Goal: Task Accomplishment & Management: Manage account settings

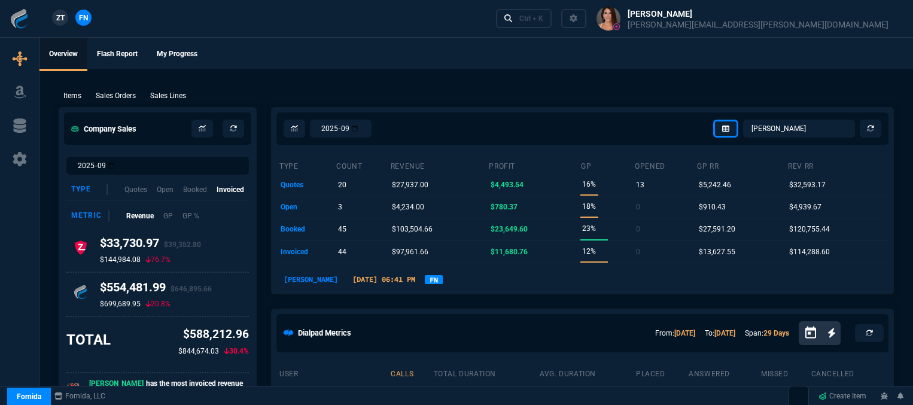
select select "12: [PERSON_NAME]"
click at [543, 20] on div "Ctrl + K" at bounding box center [531, 19] width 24 height 10
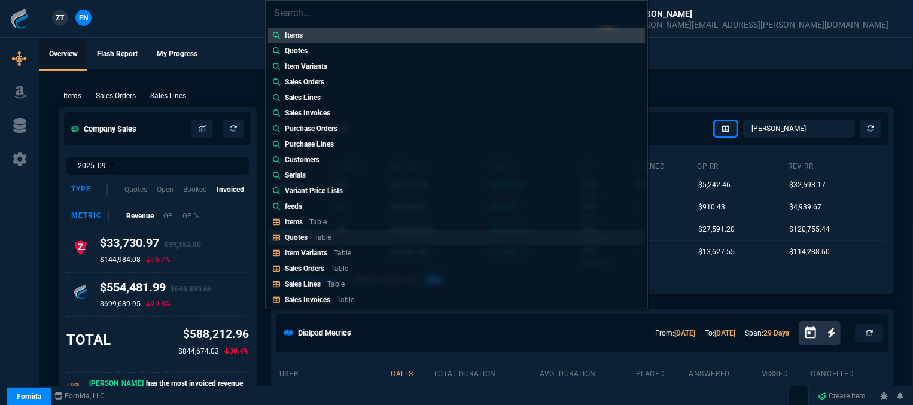
click at [371, 240] on link "Quotes Table" at bounding box center [456, 238] width 377 height 16
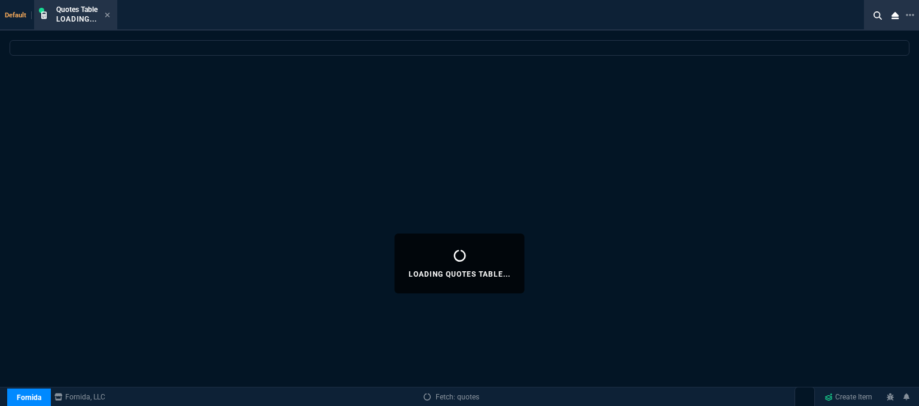
select select
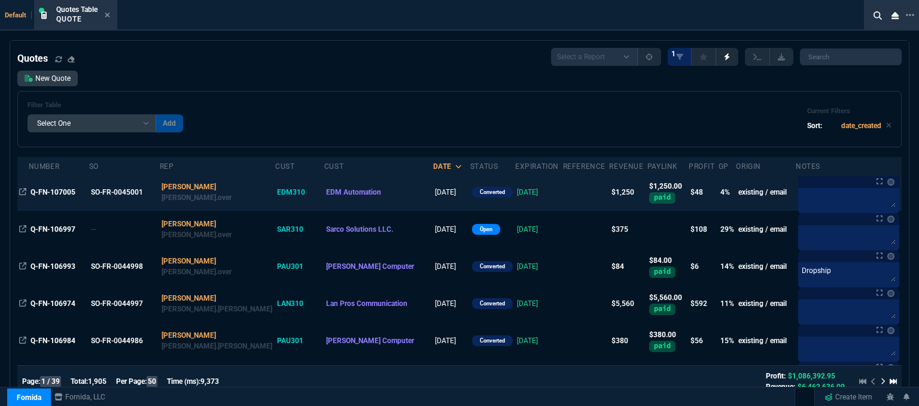
click at [563, 194] on td at bounding box center [586, 191] width 47 height 37
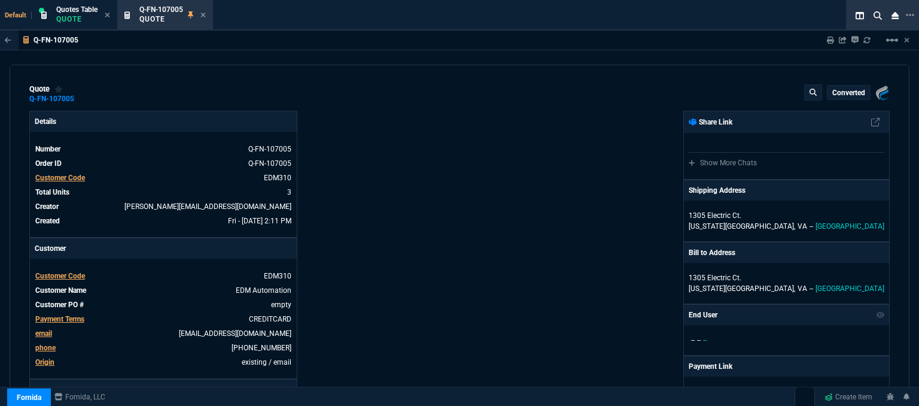
type input "8"
type input "38"
type input "13"
type input "34"
type input "25"
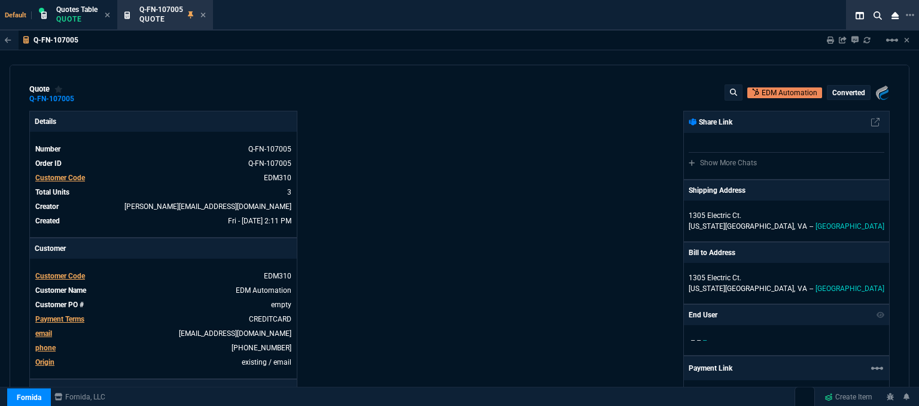
type input "699"
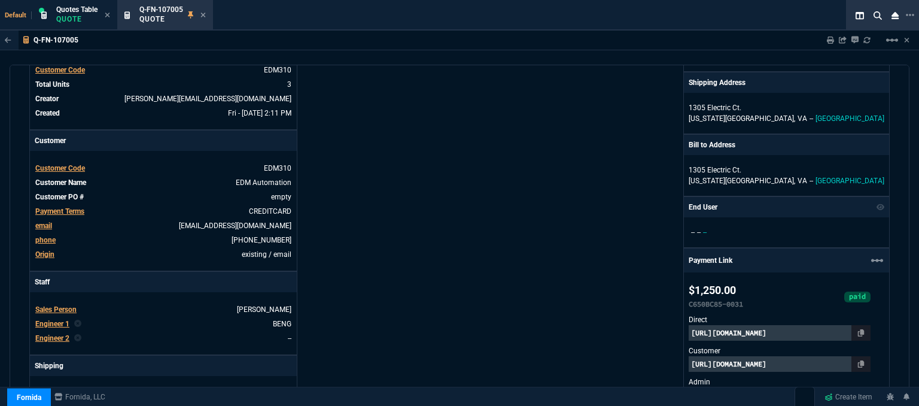
type input "29"
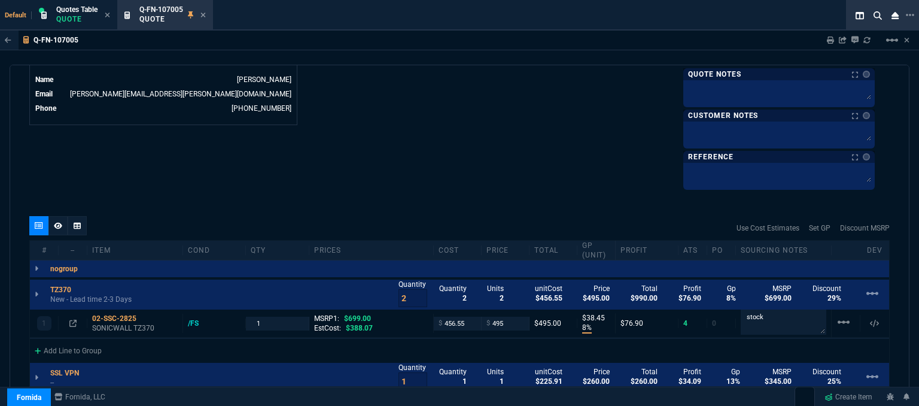
scroll to position [718, 0]
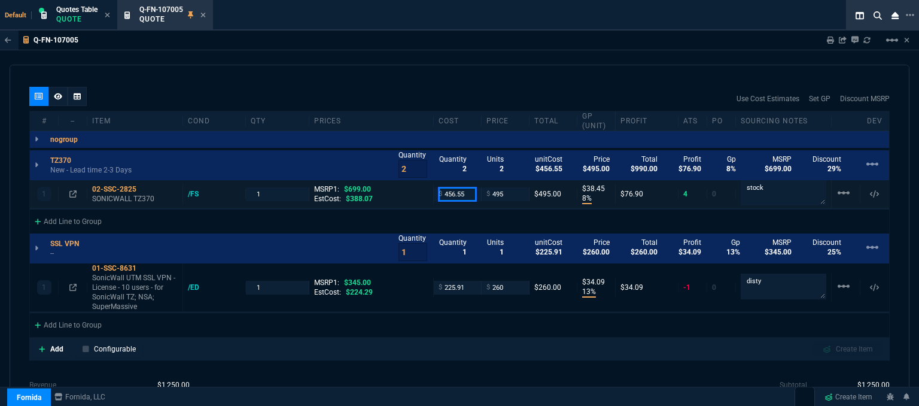
click at [467, 193] on input "456.55" at bounding box center [457, 194] width 38 height 14
type input "388.07"
click at [450, 95] on div "Use Cost Estimates Set GP Discount MSRP" at bounding box center [459, 99] width 860 height 24
type input "388.07"
type input "22"
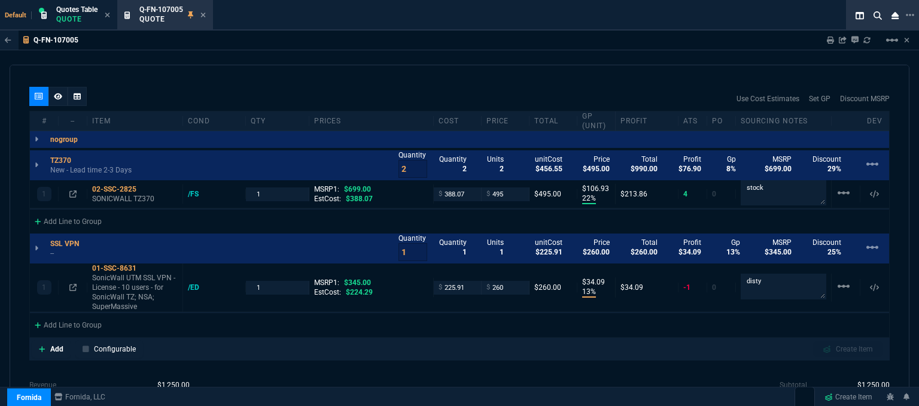
type input "107"
click at [204, 15] on icon at bounding box center [203, 15] width 5 height 5
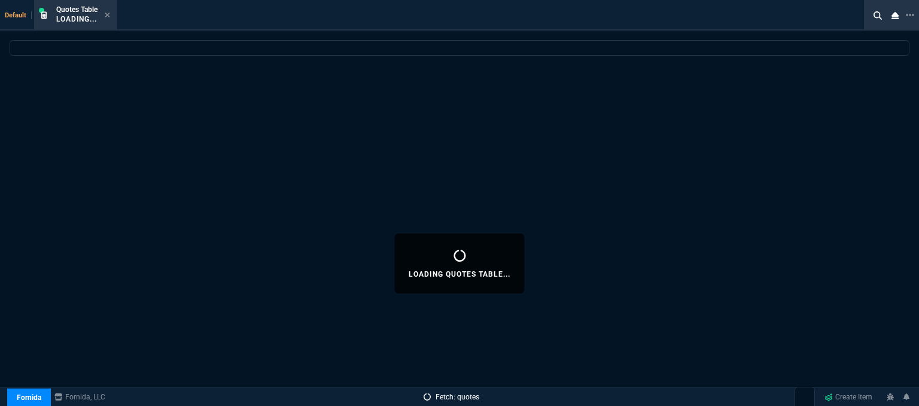
select select
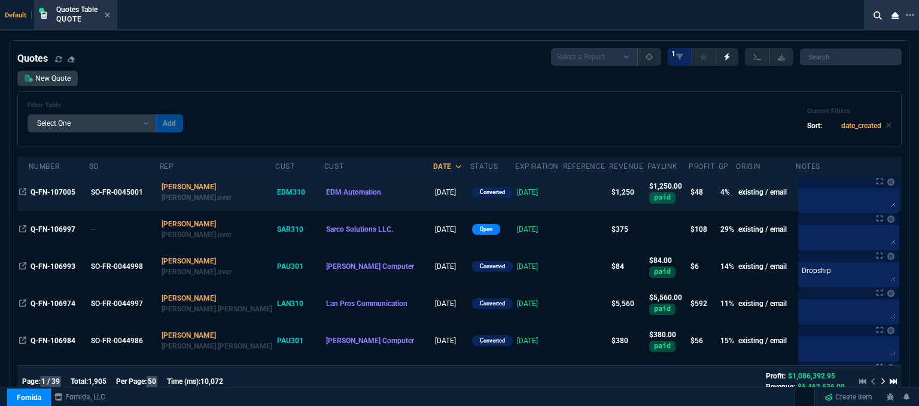
click at [563, 197] on td at bounding box center [586, 191] width 47 height 37
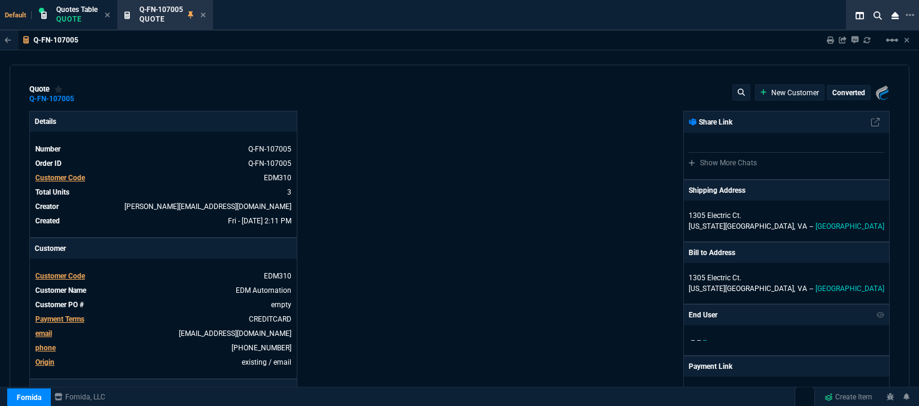
type input "22"
type input "107"
type input "699"
type input "13"
type input "34"
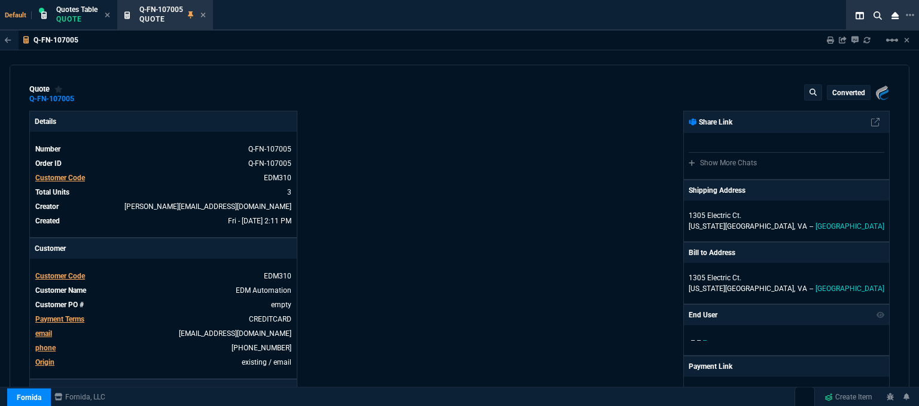
type input "29"
type input "25"
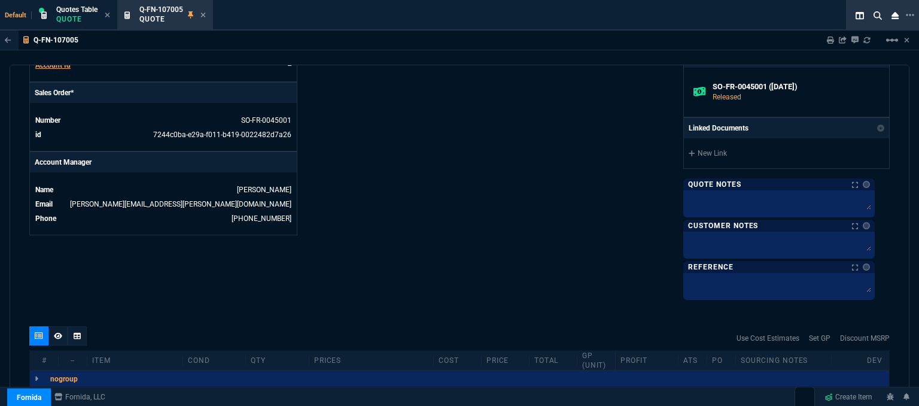
scroll to position [658, 0]
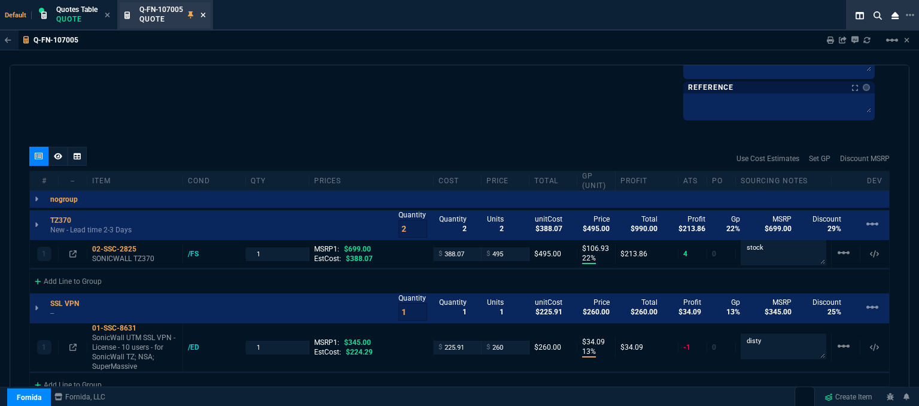
click at [202, 13] on icon at bounding box center [203, 15] width 5 height 5
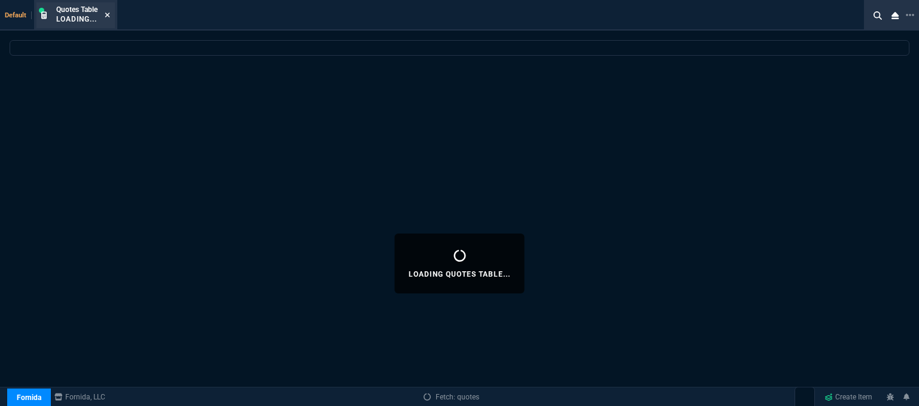
select select
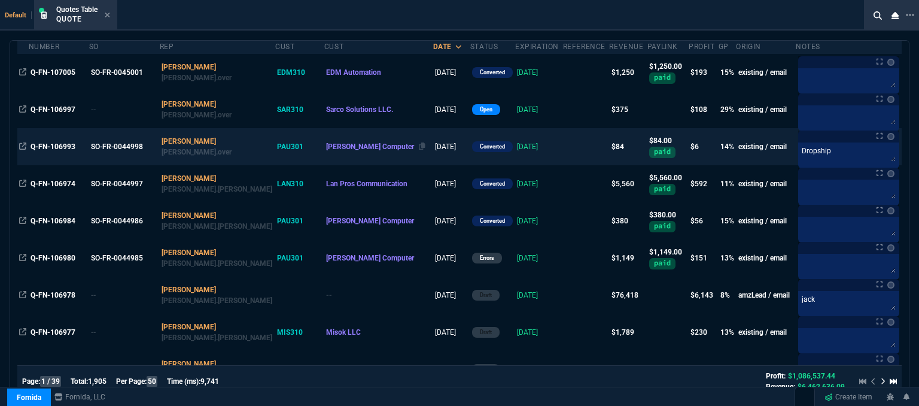
scroll to position [0, 0]
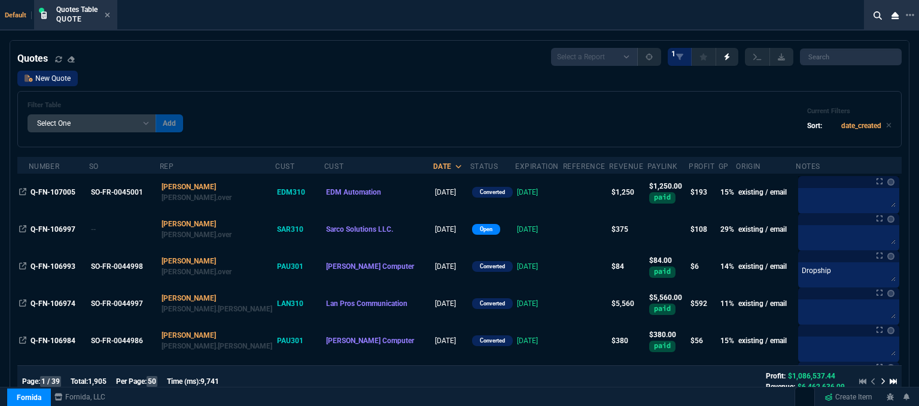
click at [56, 84] on link "New Quote" at bounding box center [47, 79] width 60 height 16
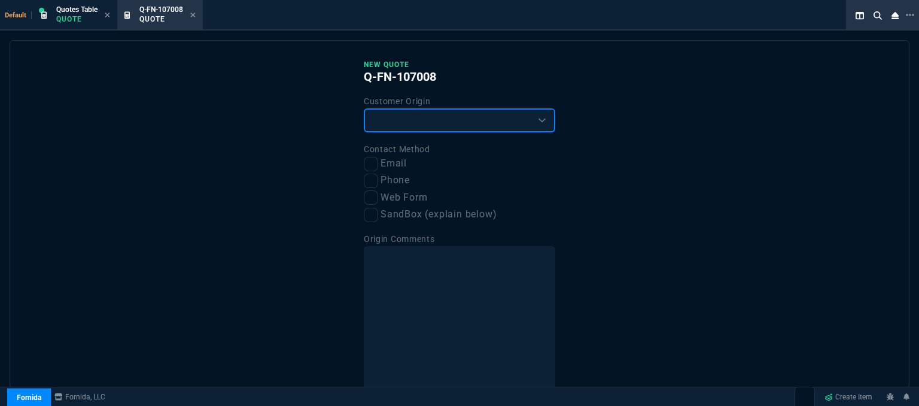
click at [370, 127] on select "Existing Customer Amazon Lead (first order) Website Lead (first order) Called (…" at bounding box center [459, 120] width 191 height 24
select select "existing"
click at [364, 108] on select "Existing Customer Amazon Lead (first order) Website Lead (first order) Called (…" at bounding box center [459, 120] width 191 height 24
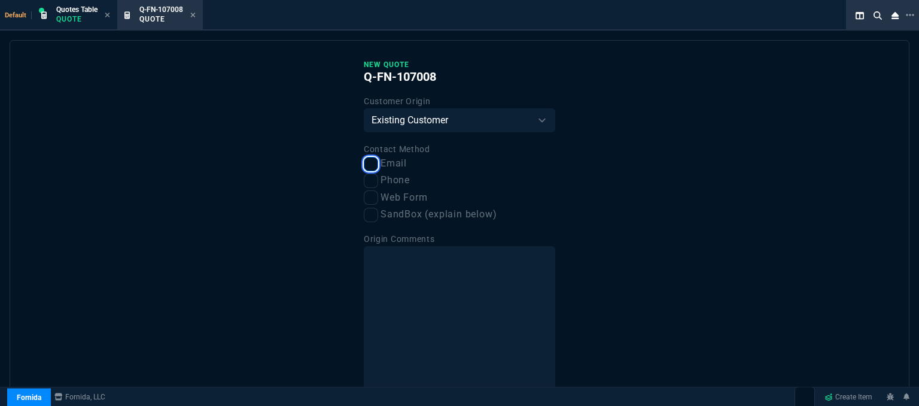
click at [370, 167] on input "Email" at bounding box center [371, 164] width 14 height 14
checkbox input "true"
click at [371, 180] on input "Phone" at bounding box center [371, 180] width 14 height 14
checkbox input "true"
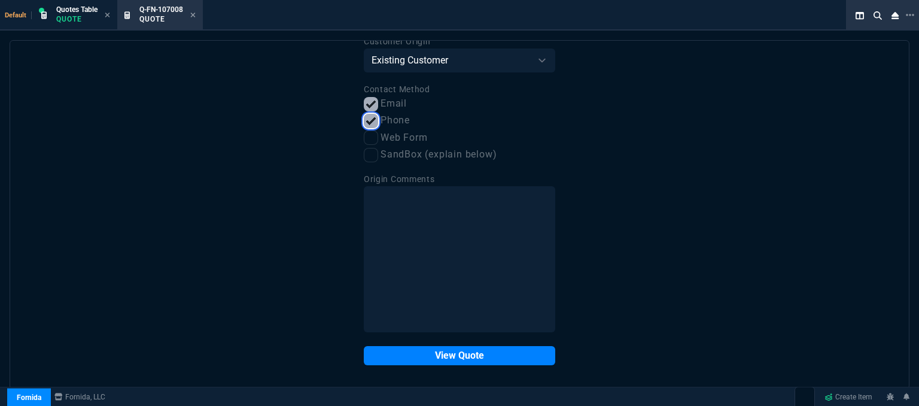
scroll to position [60, 0]
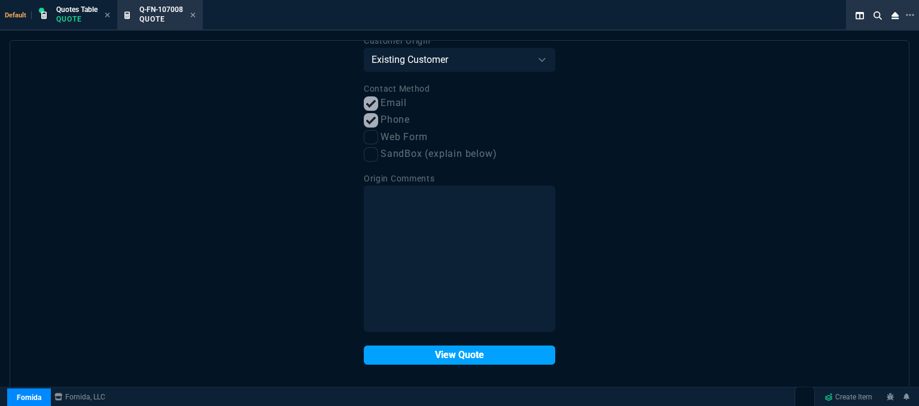
click at [395, 350] on button "View Quote" at bounding box center [459, 354] width 191 height 19
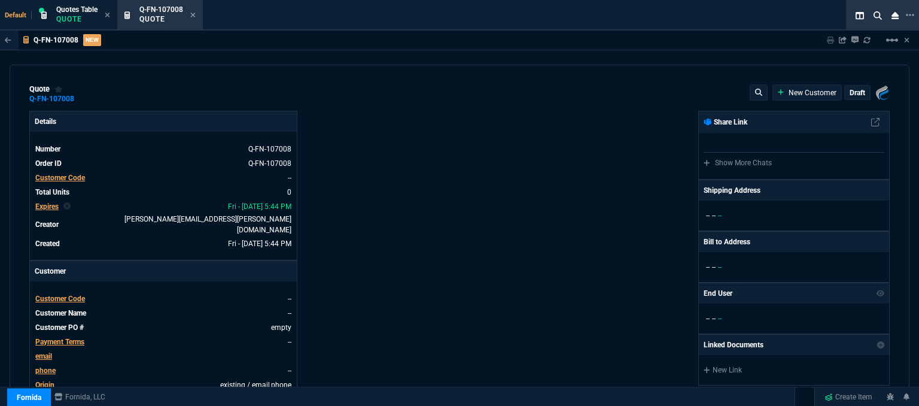
click at [78, 294] on span "Customer Code" at bounding box center [60, 298] width 50 height 8
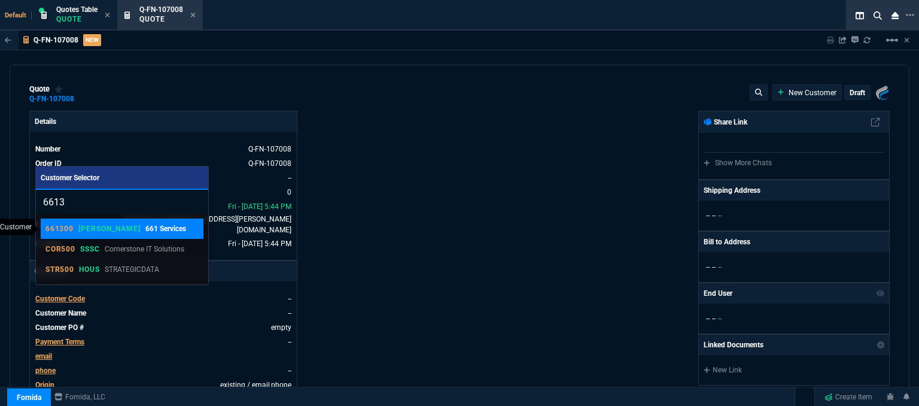
type input "6613"
click at [123, 237] on link "661300 [PERSON_NAME] 661 Services" at bounding box center [122, 228] width 163 height 20
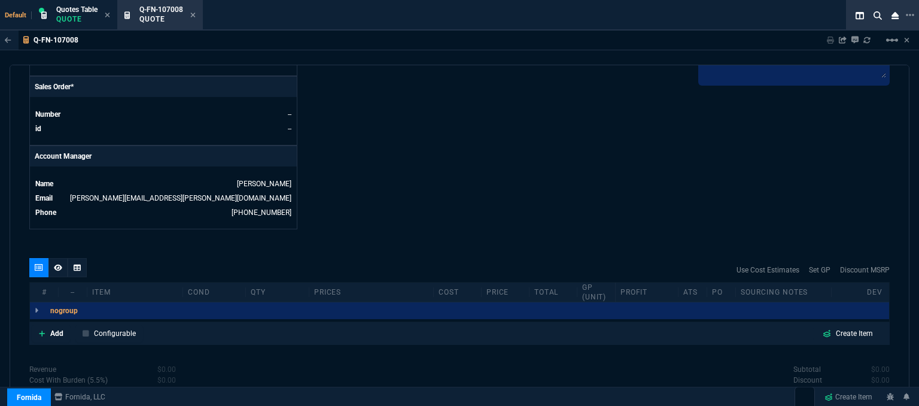
scroll to position [538, 0]
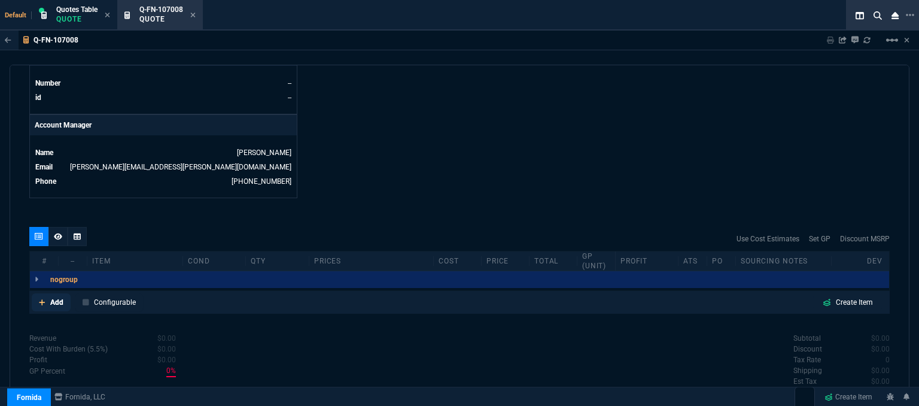
click at [41, 298] on icon at bounding box center [42, 301] width 7 height 7
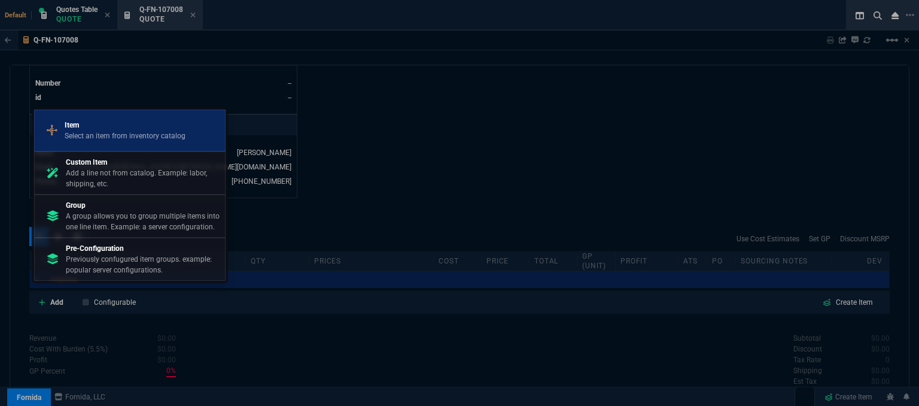
click at [125, 143] on div "Item Select an item from inventory catalog" at bounding box center [129, 130] width 181 height 31
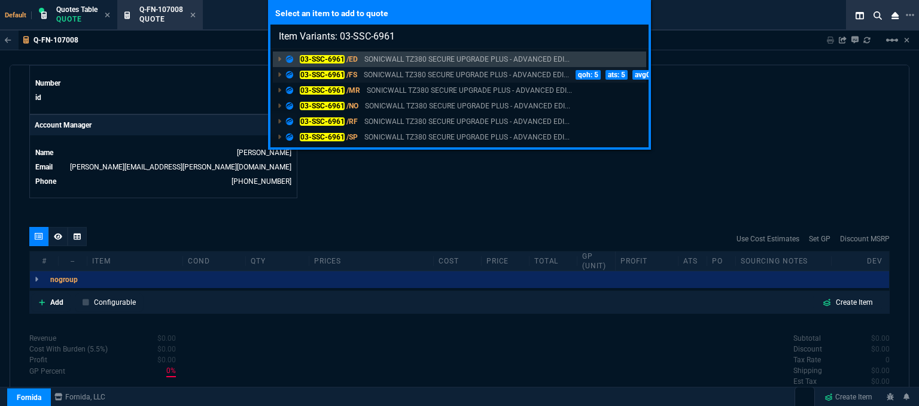
type input "Item Variants: 03-SSC-6961"
click at [430, 76] on p "SONICWALL TZ380 SECURE UPGRADE PLUS - ADVANCED EDI..." at bounding box center [466, 74] width 205 height 11
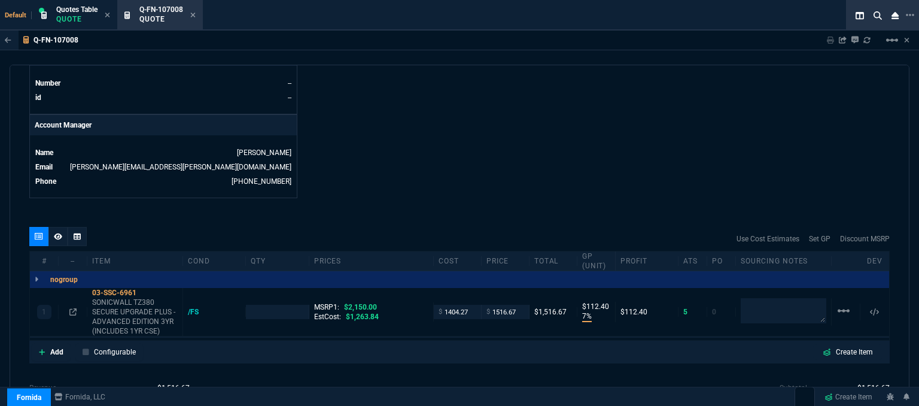
type input "7"
type input "112"
type input "29"
click at [145, 289] on icon at bounding box center [144, 292] width 7 height 7
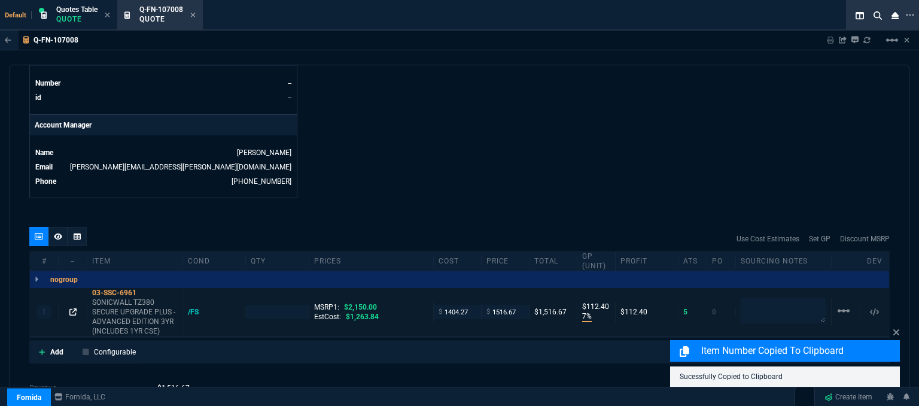
click at [74, 308] on icon at bounding box center [72, 311] width 7 height 7
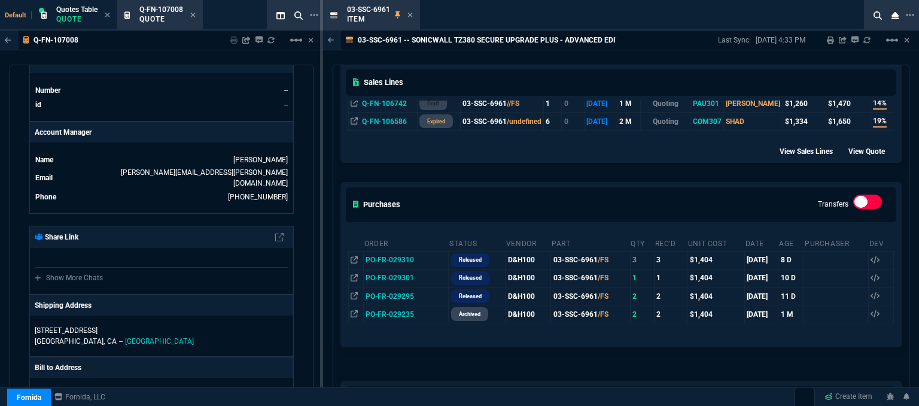
scroll to position [419, 0]
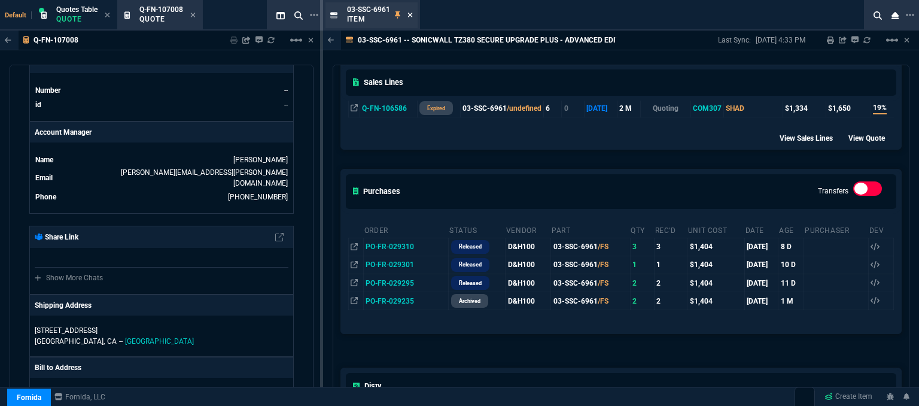
click at [408, 13] on icon at bounding box center [409, 14] width 5 height 7
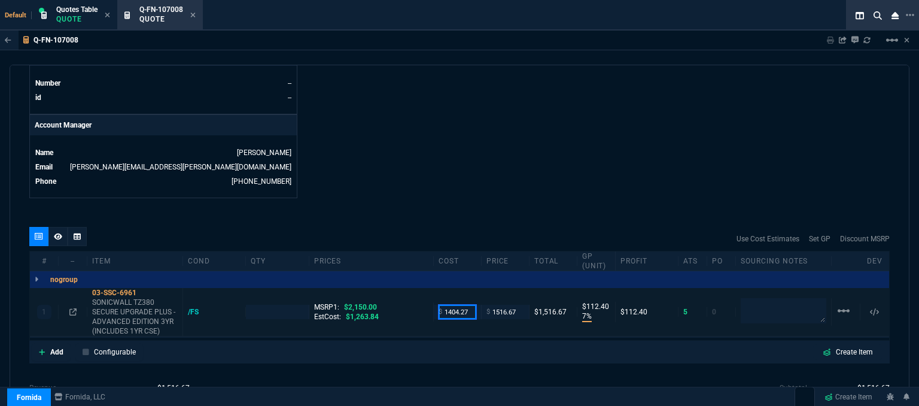
click at [469, 304] on input "1404.27" at bounding box center [457, 311] width 38 height 14
type input "1263.84"
type input "1"
type input "1263.84"
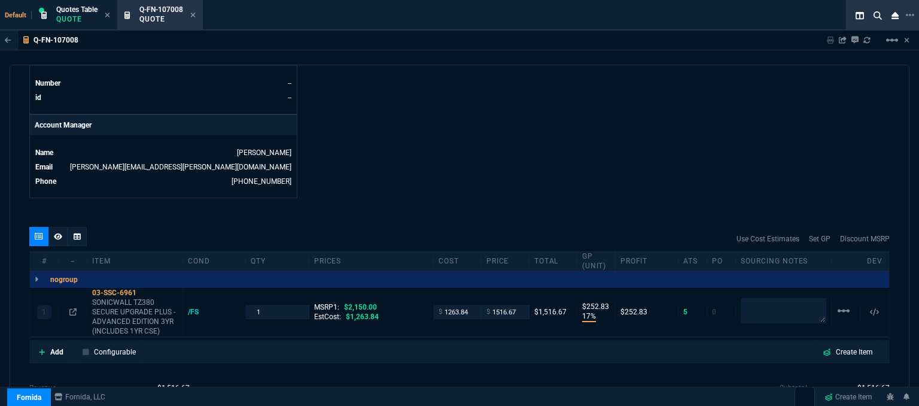
type input "17"
type input "253"
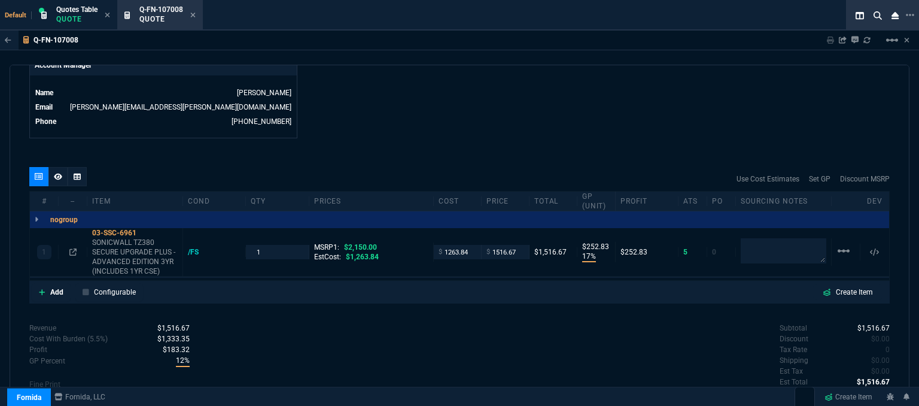
drag, startPoint x: 142, startPoint y: 222, endPoint x: 495, endPoint y: 377, distance: 384.8
click at [146, 229] on icon at bounding box center [144, 232] width 7 height 7
click at [514, 245] on input "1516.67" at bounding box center [505, 252] width 38 height 14
type input "1519"
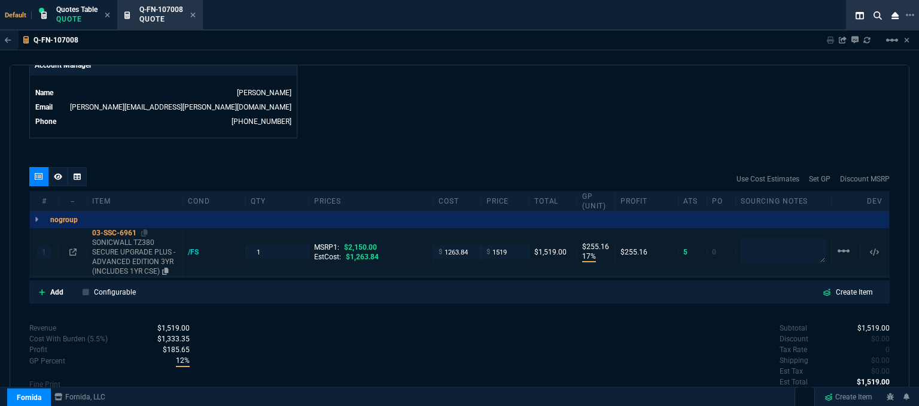
type input "1519"
type input "255"
click at [75, 248] on icon at bounding box center [72, 251] width 7 height 7
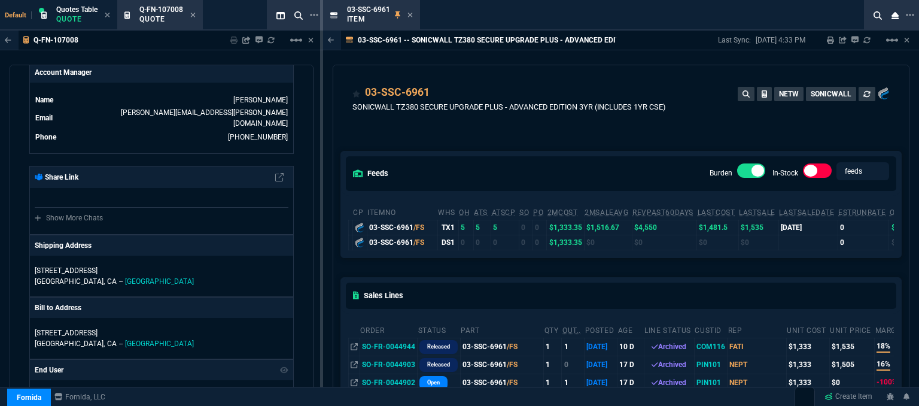
scroll to position [60, 0]
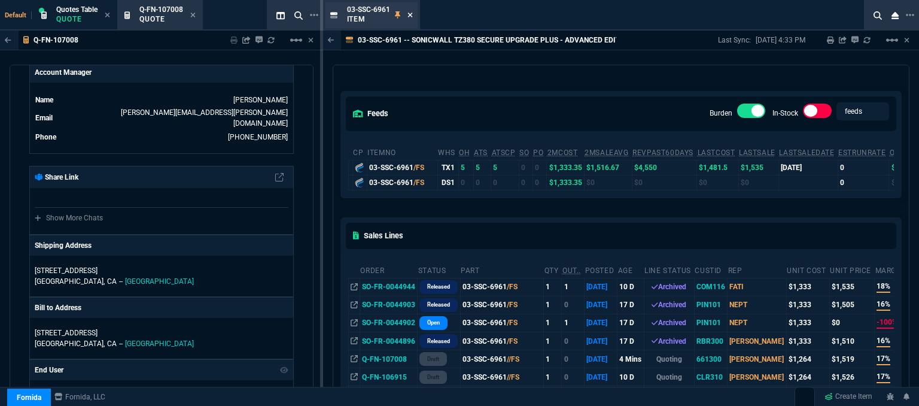
click at [412, 17] on icon at bounding box center [409, 14] width 5 height 7
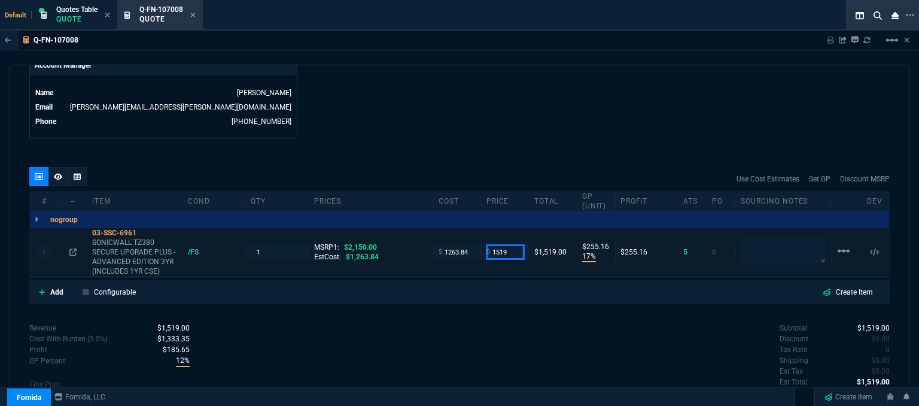
click at [511, 246] on input "1519" at bounding box center [505, 252] width 38 height 14
type input "1510"
click at [452, 131] on div "quote Q-FN-107008 draft Fornida, LLC [STREET_ADDRESS] Details Number Q-FN-10700…" at bounding box center [460, 237] width 900 height 345
type input "1510"
type input "16"
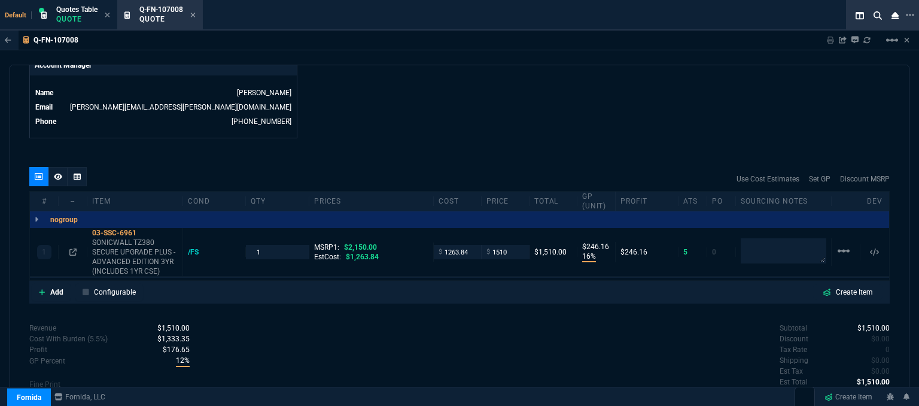
type input "246"
type input "30"
click at [44, 289] on icon at bounding box center [42, 292] width 6 height 6
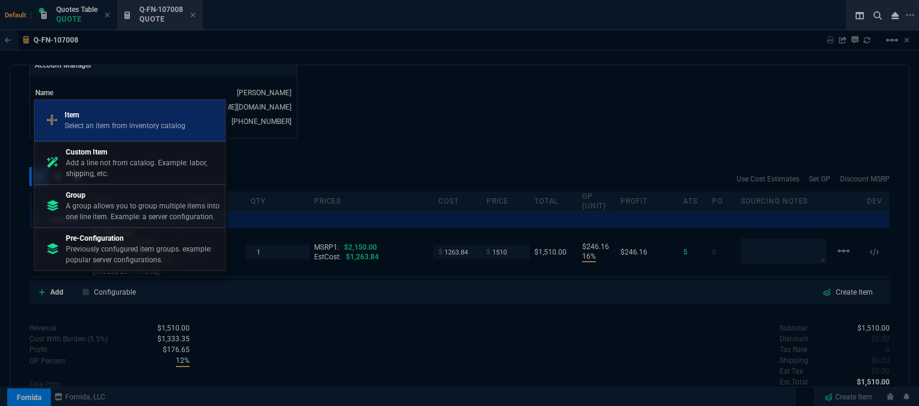
click at [145, 129] on p "Select an item from inventory catalog" at bounding box center [125, 125] width 121 height 11
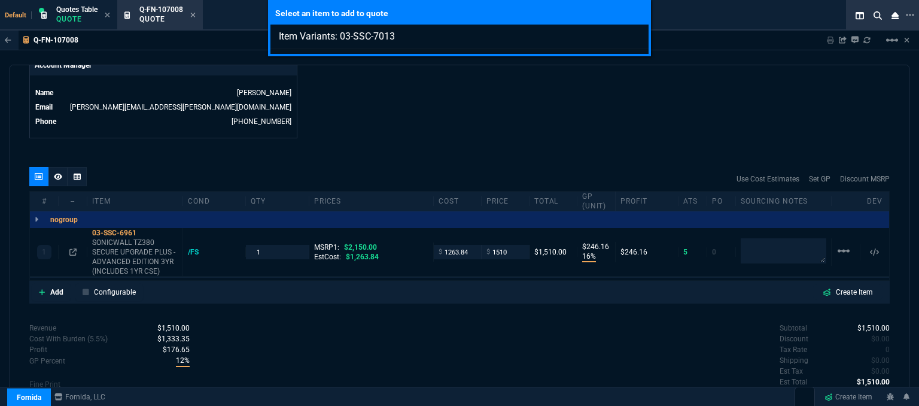
type input "Item Variants: 03-SSC-7013"
click at [568, 101] on div "Select an item to add to quote Item Variants: 03-SSC-7013" at bounding box center [459, 203] width 919 height 406
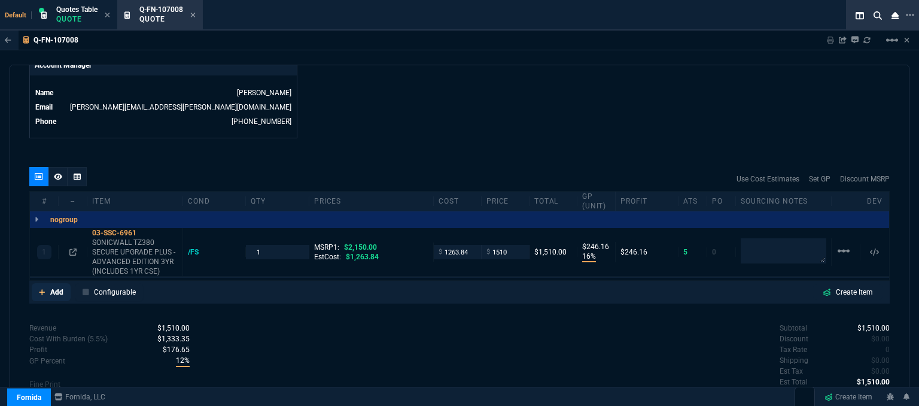
click at [36, 283] on link "Add" at bounding box center [51, 292] width 39 height 18
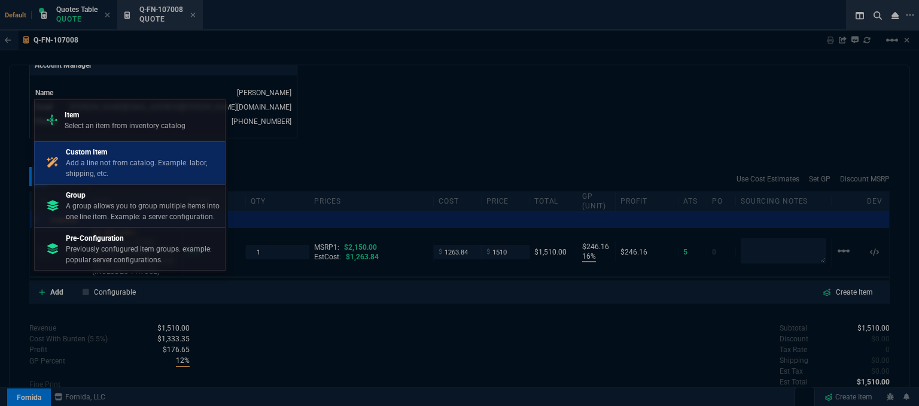
click at [144, 157] on p "Add a line not from catalog. Example: labor, shipping, etc." at bounding box center [143, 168] width 154 height 22
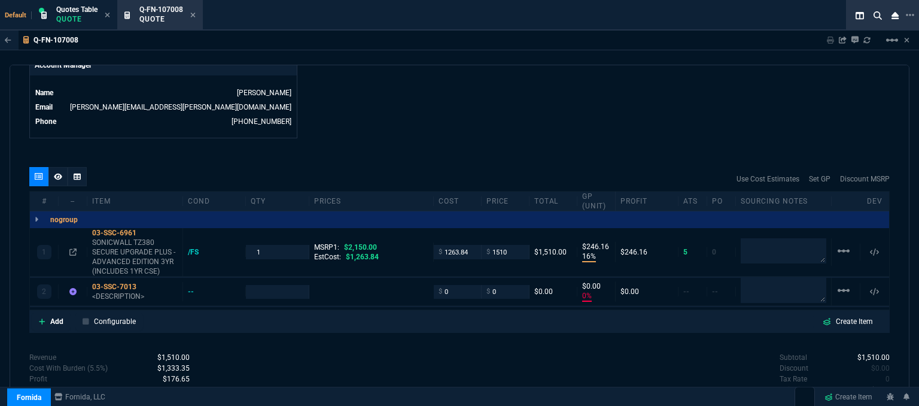
type input "16"
type input "246"
type input "0"
type input "30"
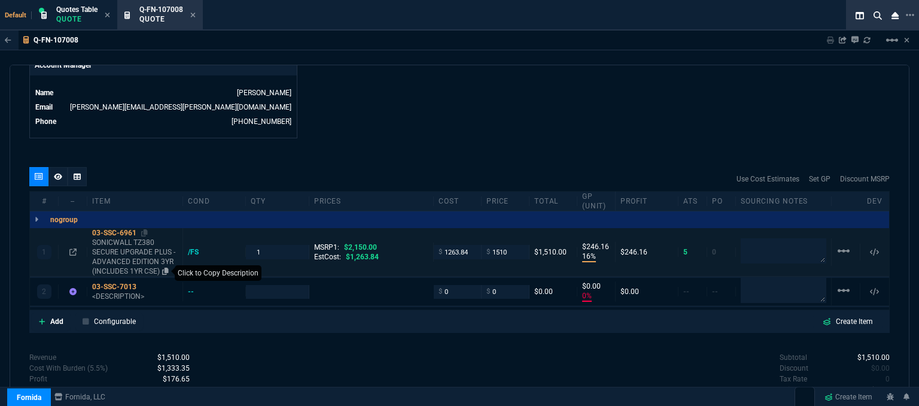
click at [169, 267] on icon at bounding box center [165, 270] width 7 height 7
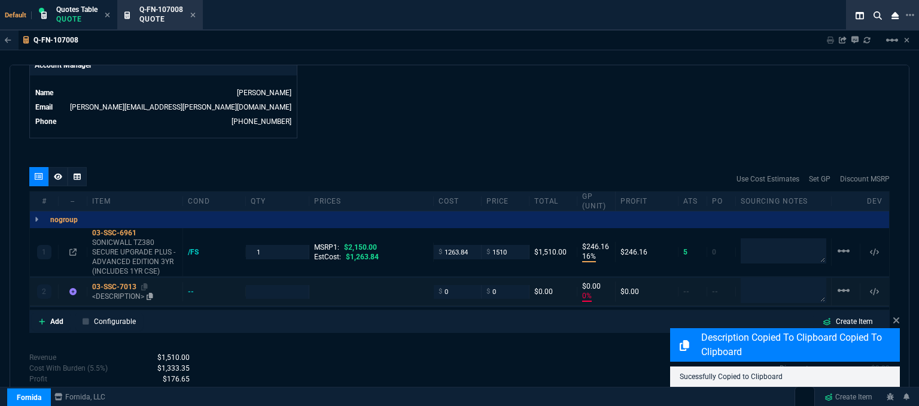
click at [123, 291] on p "<DESCRIPTION>" at bounding box center [135, 296] width 86 height 10
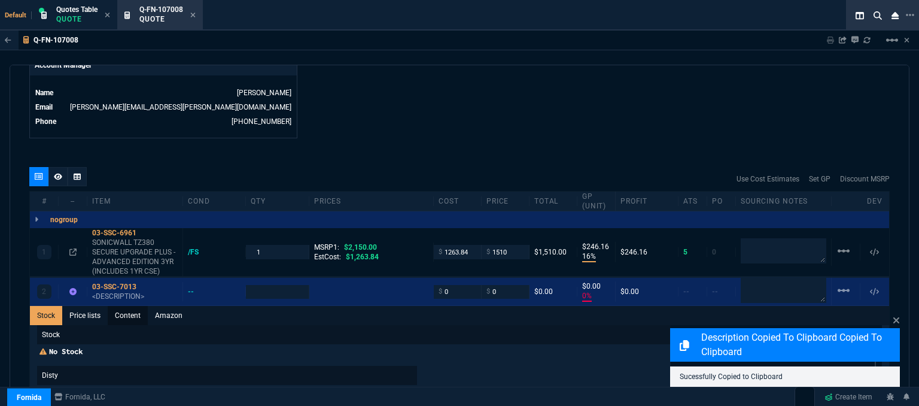
click at [130, 306] on link "Content" at bounding box center [128, 315] width 40 height 19
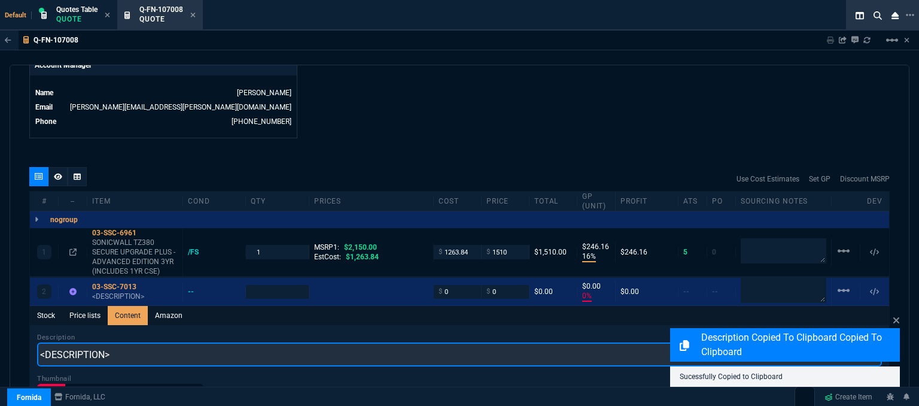
drag, startPoint x: 163, startPoint y: 345, endPoint x: 33, endPoint y: 331, distance: 130.0
click at [33, 331] on div "Description <DESCRIPTION> Thumbnail Content Content Enabled" at bounding box center [459, 392] width 859 height 135
paste input "SONICWALL TZ380 SECURE UPGRADE PLUS - ADVANCED EDITION 3YR (INCLUDES 1YR CSE)"
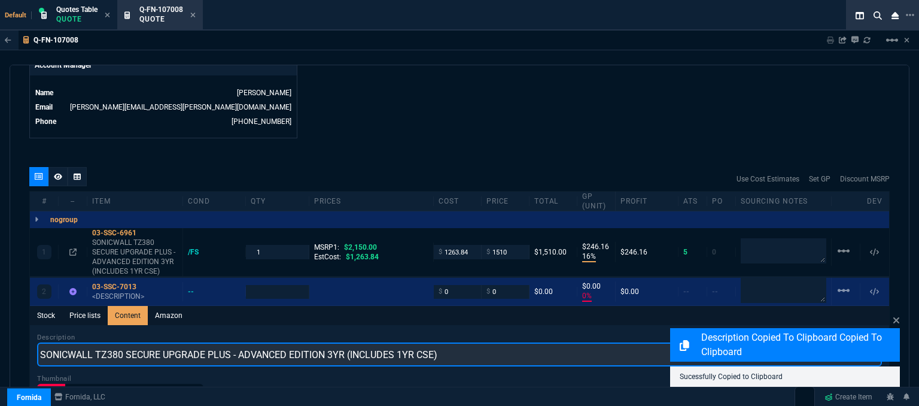
scroll to position [0, 0]
click at [114, 342] on input "SONICWALL TZ380 SECURE UPGRADE PLUS - ADVANCED EDITION 3YR (INCLUDES 1YR CSE)" at bounding box center [459, 354] width 845 height 24
type input "SONICWALL TZ80 SECURE UPGRADE PLUS - ADVANCED EDITION 3YR (INCLUDES 1YR CSE)"
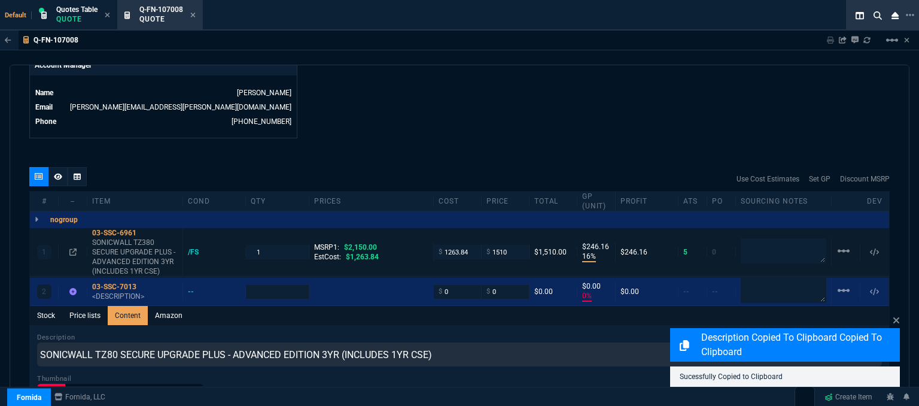
drag, startPoint x: 629, startPoint y: 112, endPoint x: 191, endPoint y: 265, distance: 463.8
type input "1"
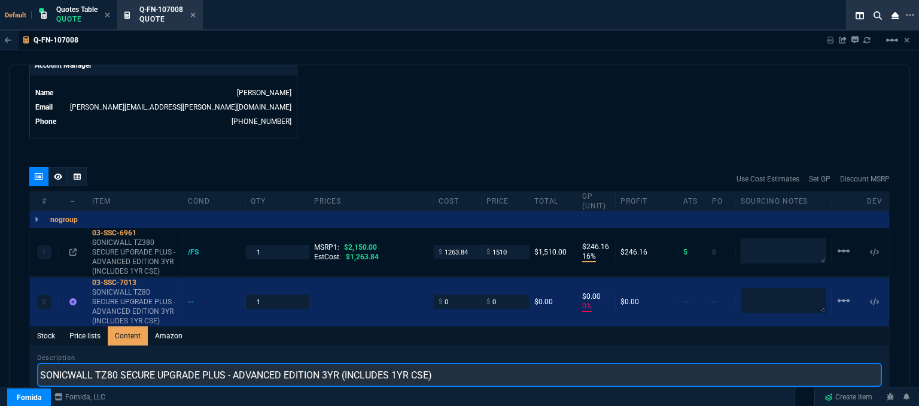
click at [112, 362] on input "SONICWALL TZ80 SECURE UPGRADE PLUS - ADVANCED EDITION 3YR (INCLUDES 1YR CSE)" at bounding box center [459, 374] width 845 height 24
click at [107, 362] on input "SONICWALL TZ80 SECURE UPGRADE PLUS - ADVANCED EDITION 3YR (INCLUDES 1YR CSE)" at bounding box center [459, 374] width 845 height 24
type input "SONICWALL TZ680 SECURE UPGRADE PLUS - ADVANCED EDITION 3YR (INCLUDES 1YR CSE)"
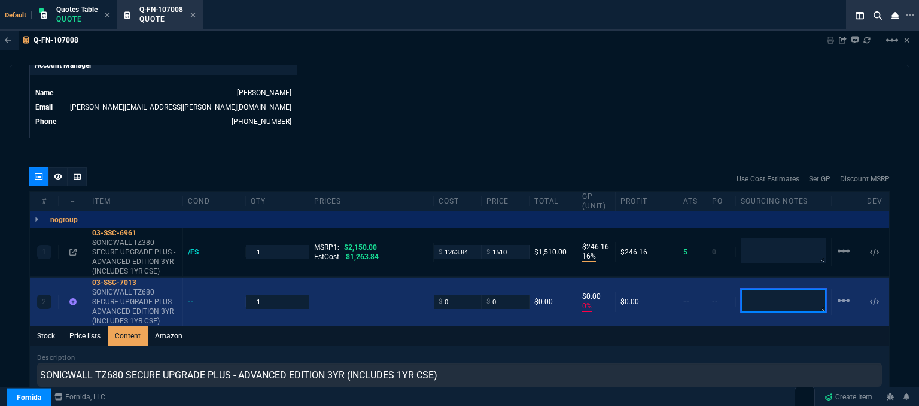
click at [745, 295] on textarea at bounding box center [783, 300] width 86 height 24
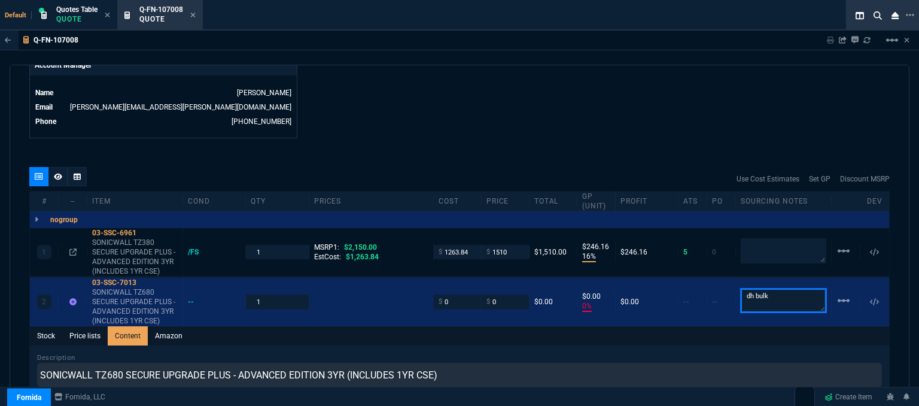
type textarea "dh bulk"
drag, startPoint x: 506, startPoint y: 84, endPoint x: 496, endPoint y: 39, distance: 46.6
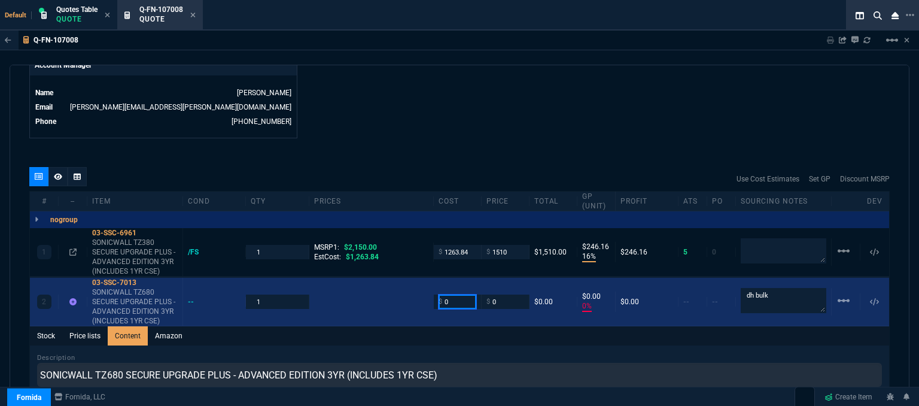
drag, startPoint x: 459, startPoint y: 292, endPoint x: 426, endPoint y: 291, distance: 33.5
click at [426, 291] on div "2 03-SSC-7013 SONICWALL TZ680 SECURE UPGRADE PLUS - ADVANCED EDITION 3YR (INCLU…" at bounding box center [459, 302] width 859 height 48
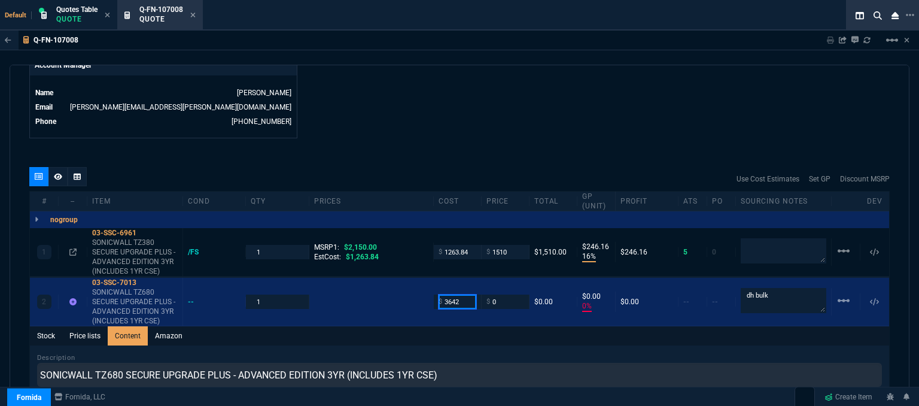
type input "3642"
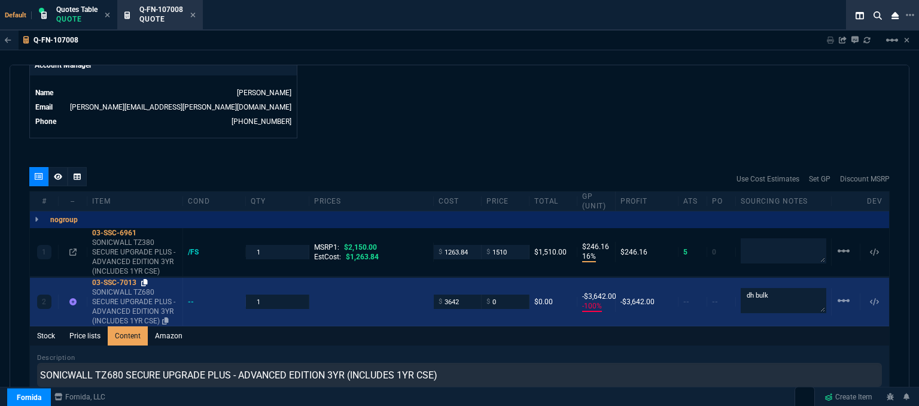
click at [145, 279] on icon at bounding box center [144, 282] width 7 height 7
drag, startPoint x: 498, startPoint y: 292, endPoint x: 465, endPoint y: 288, distance: 33.8
click at [465, 288] on div "2 03-SSC-7013 SONICWALL TZ680 SECURE UPGRADE PLUS - ADVANCED EDITION 3YR (INCLU…" at bounding box center [459, 302] width 859 height 48
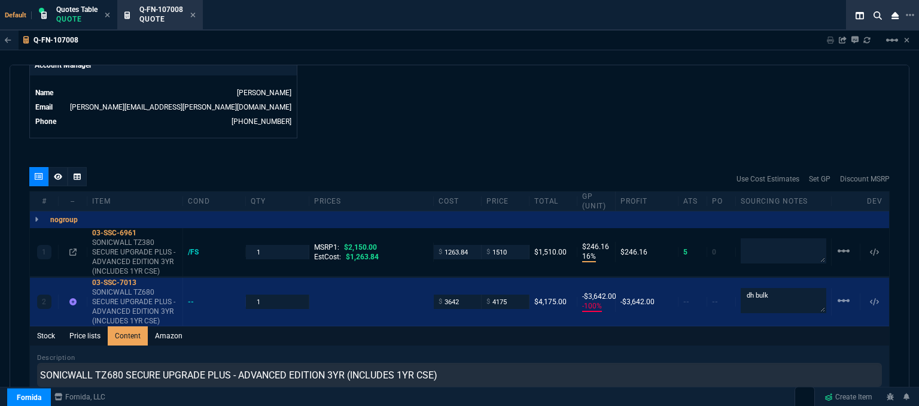
click at [448, 60] on div "Q-FN-107008 Sharing Q-FN-107008 Link Dev Link Share on Teams linear_scale quote…" at bounding box center [459, 249] width 919 height 436
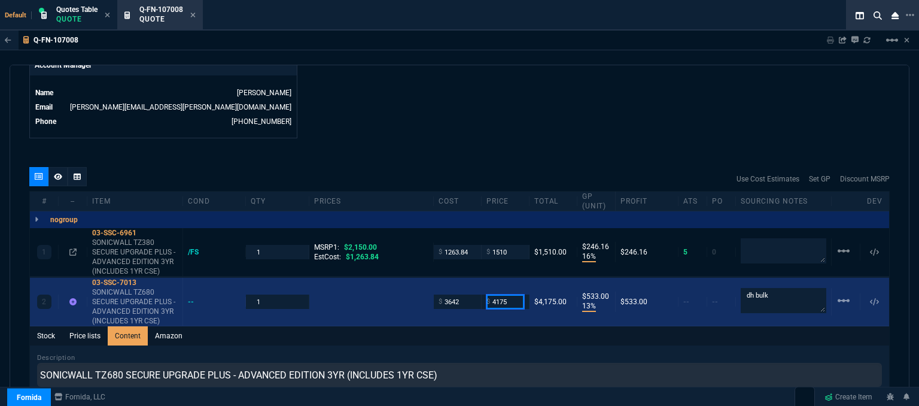
click at [510, 294] on input "4175" at bounding box center [505, 301] width 38 height 14
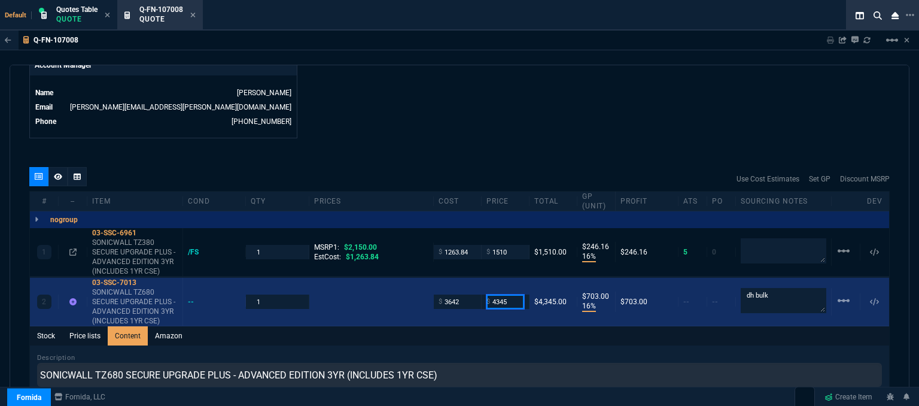
click at [514, 294] on input "4345" at bounding box center [505, 301] width 38 height 14
click at [509, 294] on input "4345" at bounding box center [505, 301] width 38 height 14
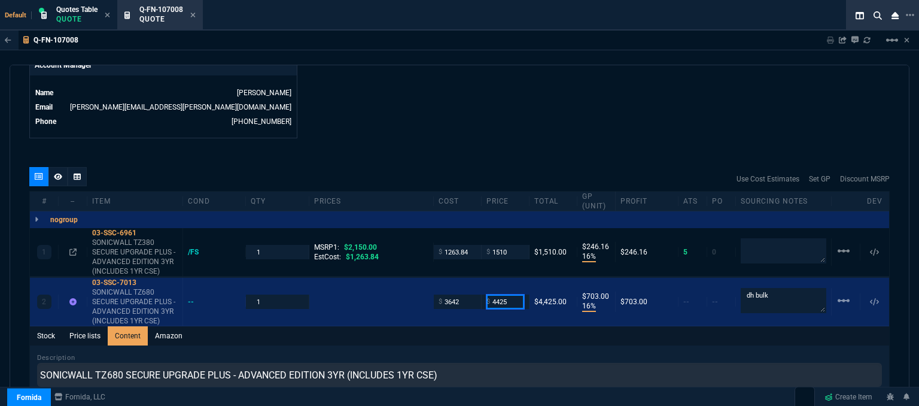
type input "4425"
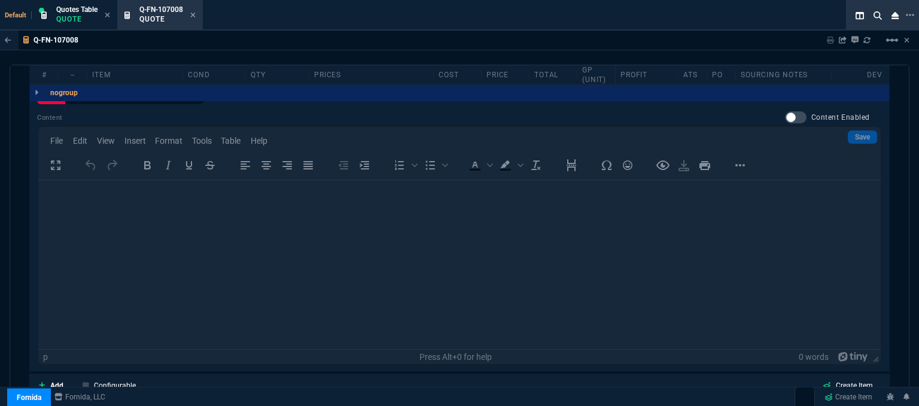
scroll to position [86, 0]
click at [45, 381] on icon at bounding box center [42, 384] width 7 height 7
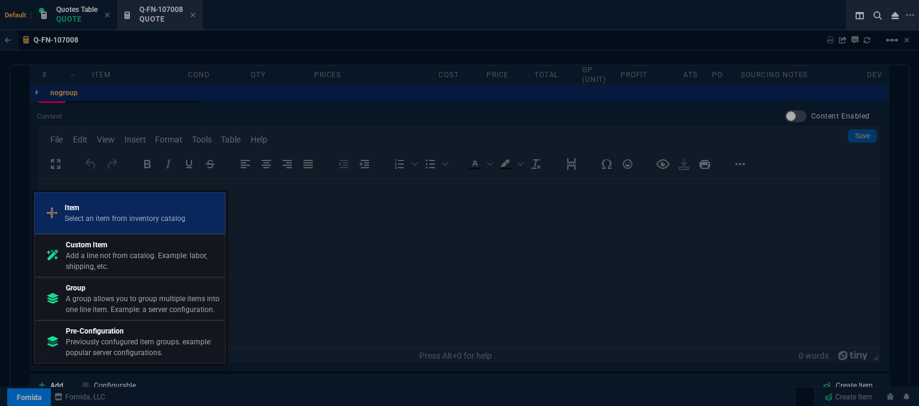
click at [141, 209] on p "Item" at bounding box center [125, 207] width 121 height 11
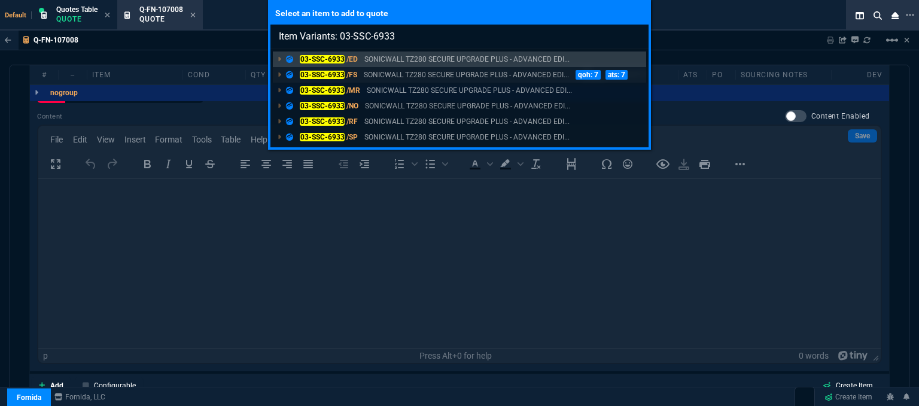
type input "Item Variants: 03-SSC-6933"
click at [420, 74] on p "SONICWALL TZ280 SECURE UPGRADE PLUS - ADVANCED EDI..." at bounding box center [466, 74] width 205 height 11
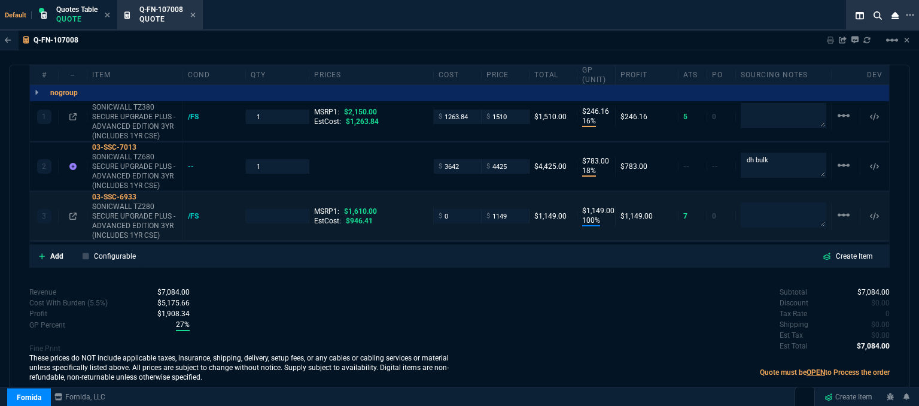
scroll to position [721, 0]
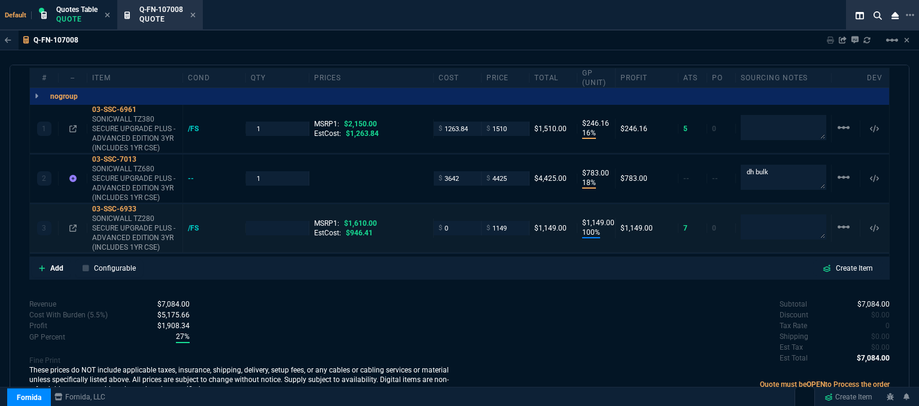
type input "16"
type input "246"
type input "18"
type input "783"
type input "100"
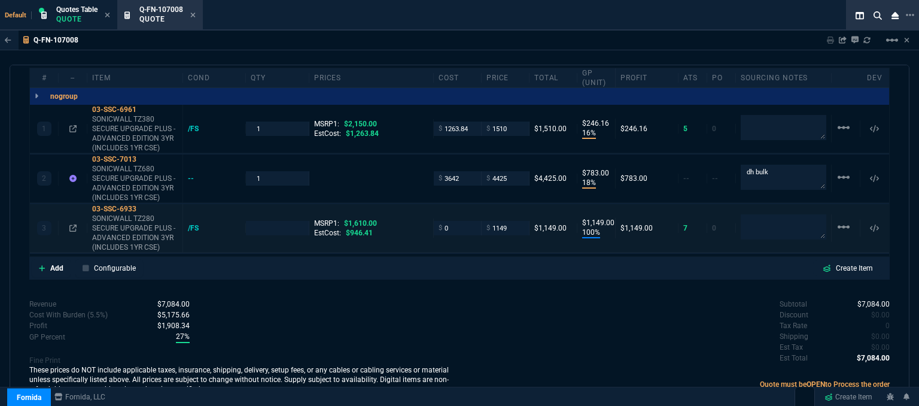
type input "1149"
type input "30"
type input "29"
click at [142, 205] on icon at bounding box center [144, 208] width 7 height 7
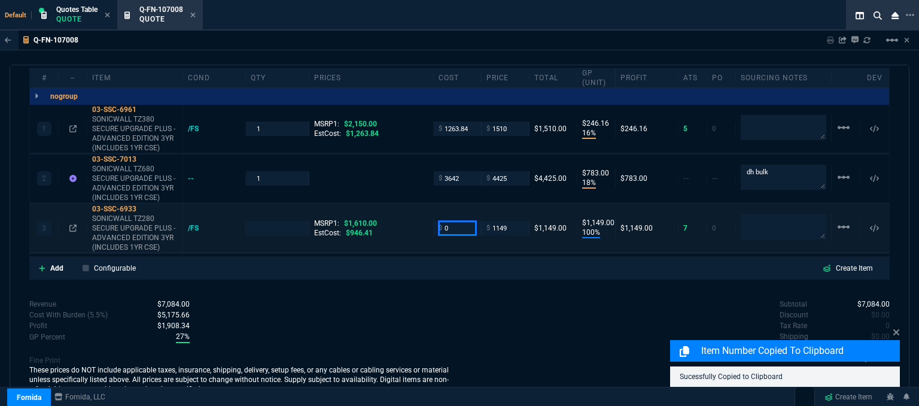
click at [450, 221] on input "0" at bounding box center [457, 228] width 38 height 14
type input "946.41"
click at [444, 280] on div "quote Q-FN-107008 draft Fornida, LLC [STREET_ADDRESS] Details Number Q-FN-10700…" at bounding box center [460, 237] width 900 height 345
type input "1"
type input "946.41"
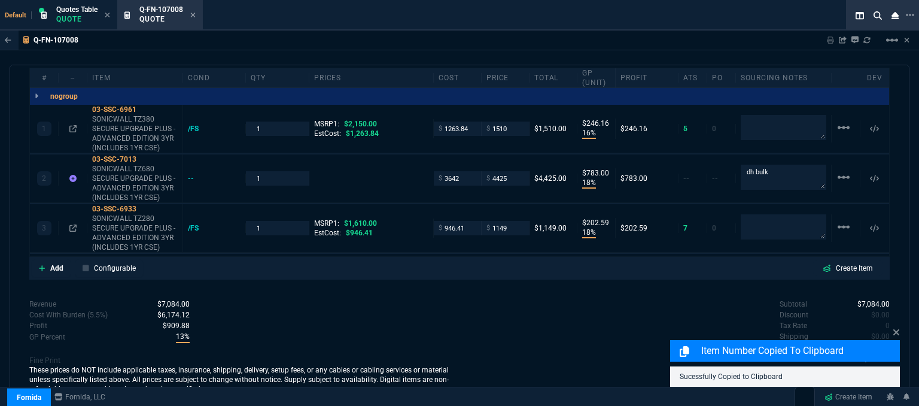
type input "18"
type input "203"
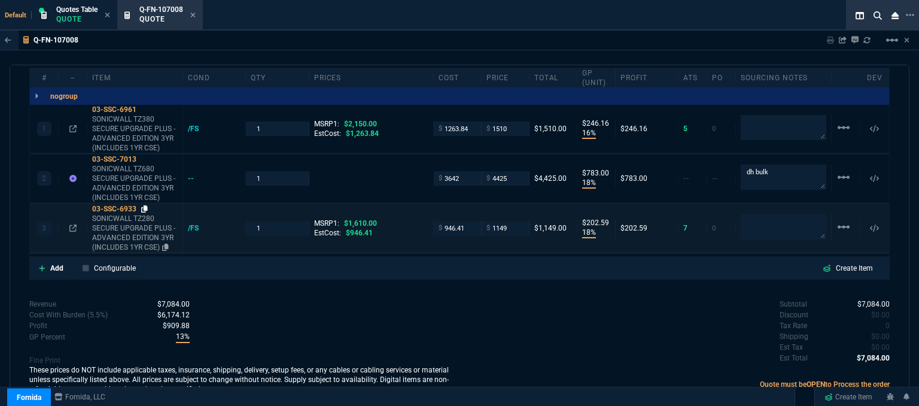
click at [143, 205] on icon at bounding box center [144, 208] width 7 height 7
click at [515, 221] on input "1149" at bounding box center [505, 228] width 38 height 14
type input "1139"
click at [480, 298] on div "Subtotal $7,084.00 Discount $0.00 Tax Rate 0 Shipping $0.00 Est Tax $0.00 Est T…" at bounding box center [674, 331] width 430 height 66
type input "1139"
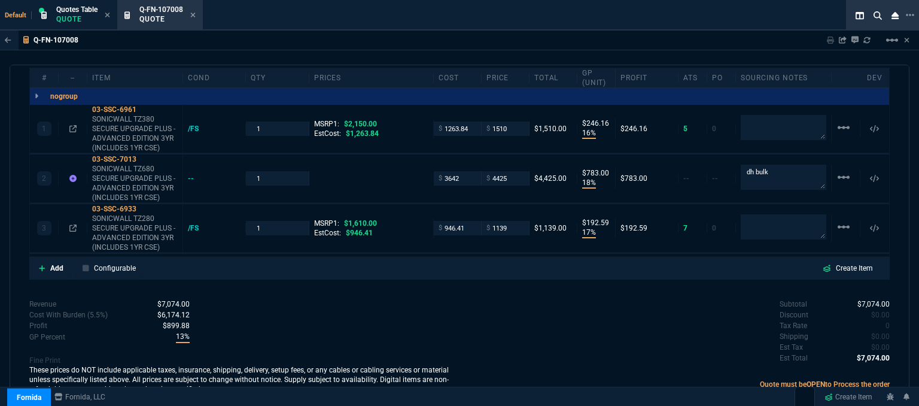
type input "17"
type input "193"
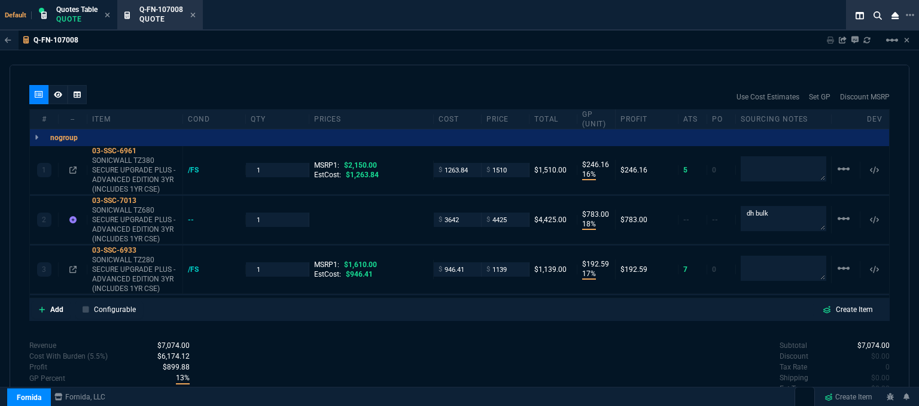
scroll to position [661, 0]
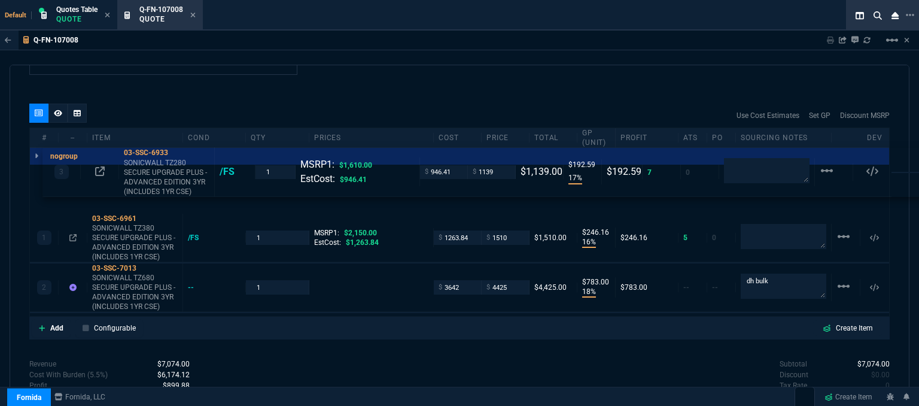
drag, startPoint x: 407, startPoint y: 276, endPoint x: 420, endPoint y: 170, distance: 106.6
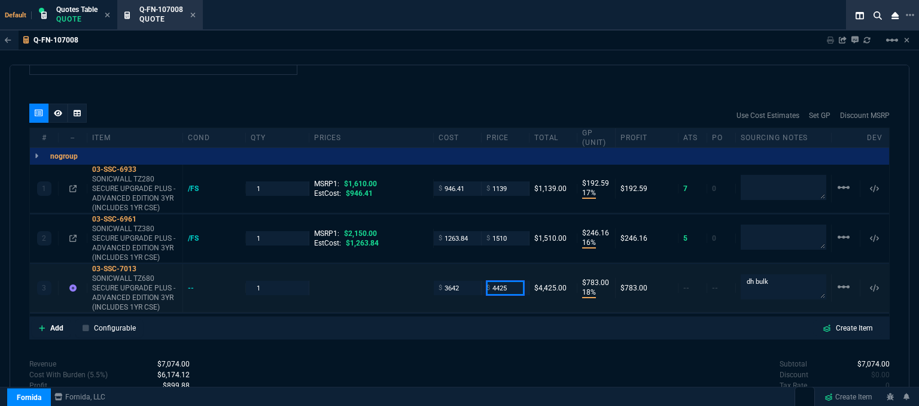
click at [512, 281] on input "4425" at bounding box center [505, 288] width 38 height 14
type input "4435"
click at [471, 331] on div "quote Q-FN-107008 draft Fornida, LLC [STREET_ADDRESS] Details Number Q-FN-10700…" at bounding box center [460, 237] width 900 height 345
type input "4435"
type input "793"
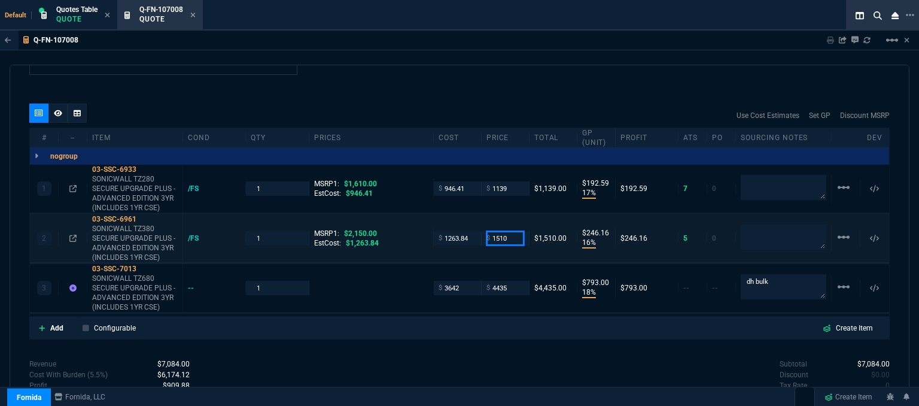
click at [514, 231] on input "1510" at bounding box center [505, 238] width 38 height 14
type input "1520"
type input "17"
type input "256"
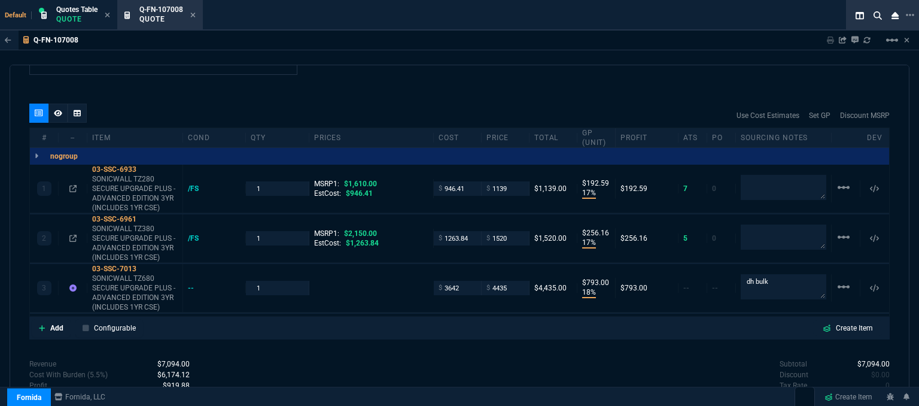
type input "29"
click at [501, 80] on div "quote Q-FN-107008 draft Fornida, LLC [STREET_ADDRESS] Details Number Q-FN-10700…" at bounding box center [460, 237] width 900 height 345
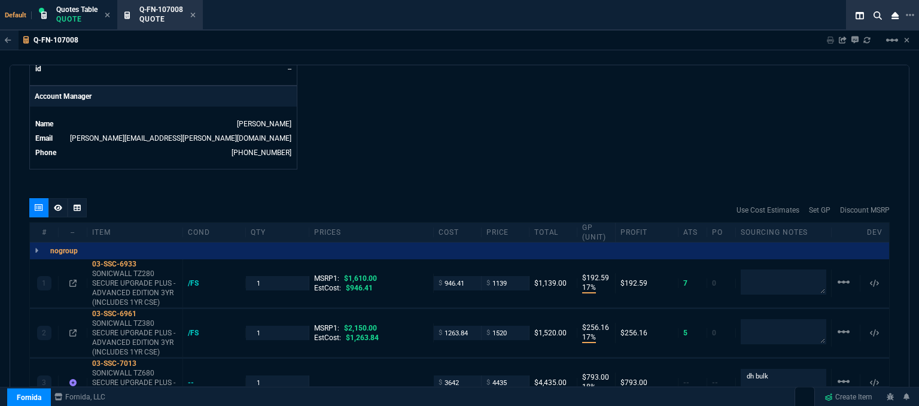
scroll to position [721, 0]
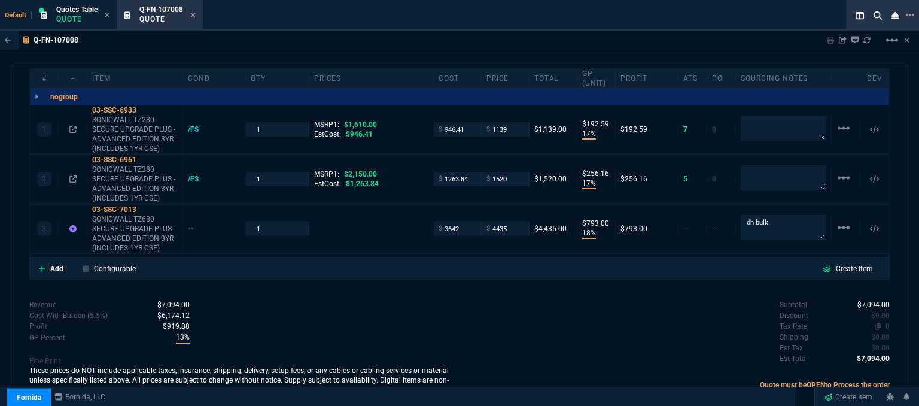
click at [885, 322] on span "0" at bounding box center [887, 326] width 4 height 8
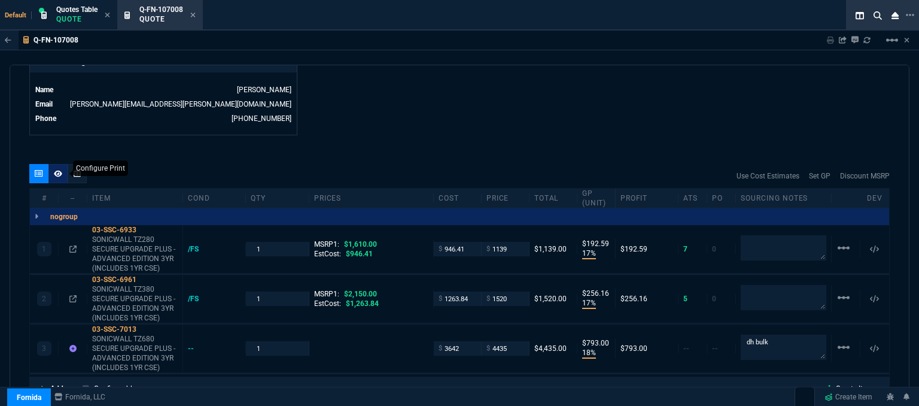
click at [54, 170] on icon at bounding box center [58, 173] width 8 height 7
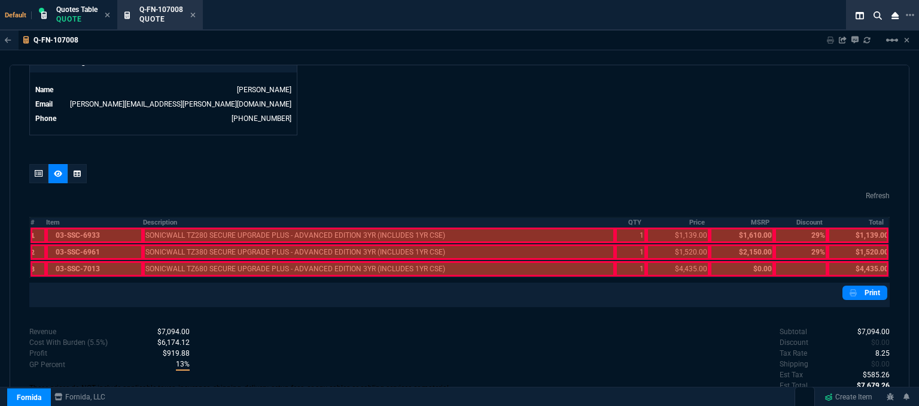
click at [103, 261] on div at bounding box center [94, 269] width 96 height 16
click at [99, 244] on div at bounding box center [94, 252] width 96 height 16
click at [97, 228] on div at bounding box center [94, 235] width 96 height 16
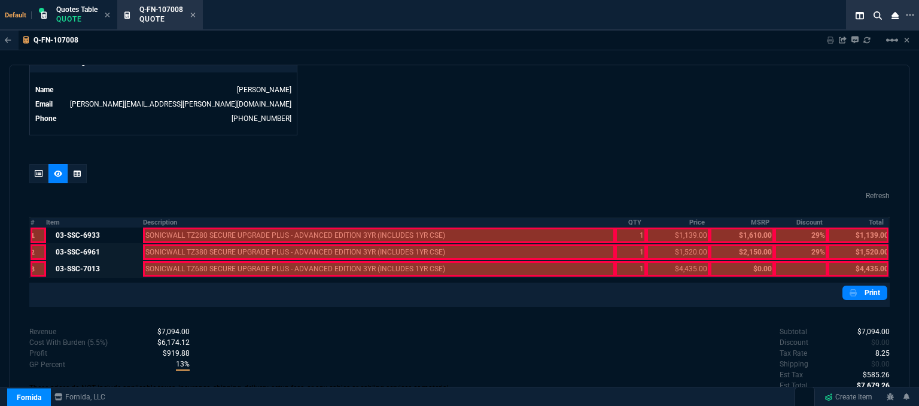
click at [170, 261] on div at bounding box center [379, 269] width 472 height 16
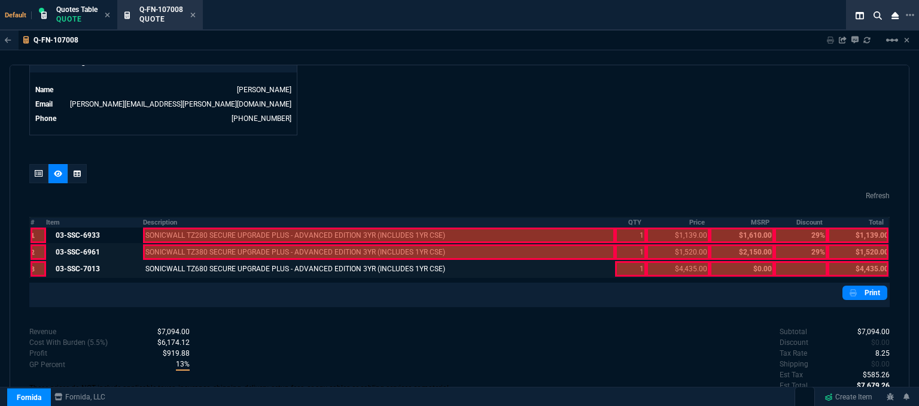
click at [164, 245] on div at bounding box center [379, 252] width 472 height 16
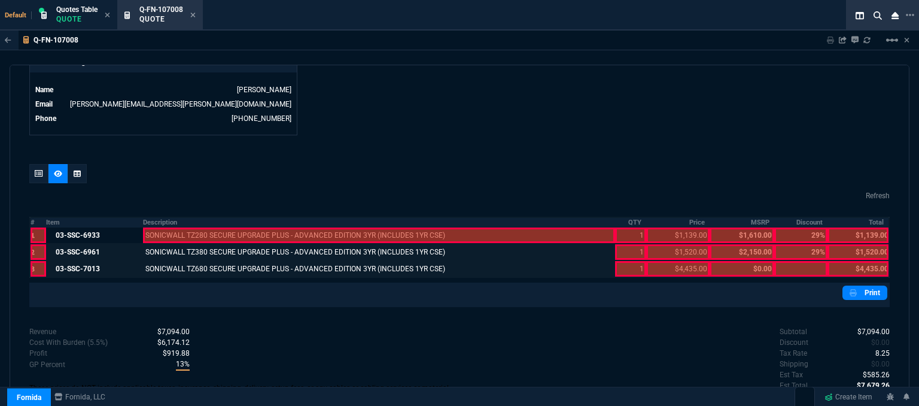
click at [169, 227] on div at bounding box center [379, 235] width 472 height 16
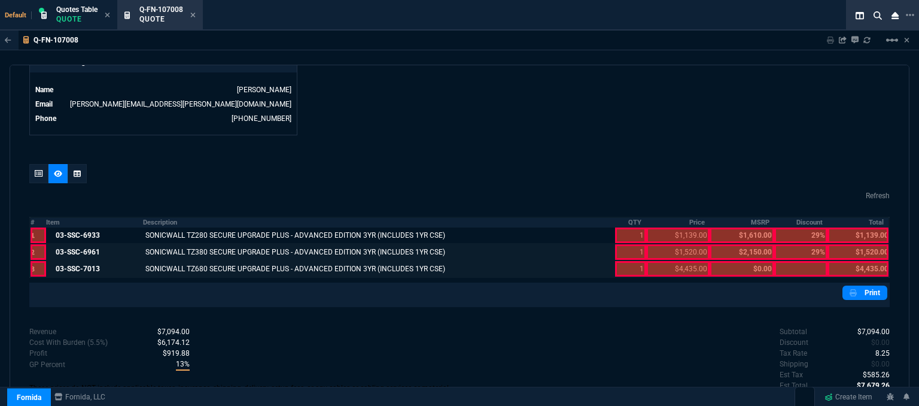
click at [627, 261] on div at bounding box center [630, 269] width 31 height 16
click at [620, 230] on div at bounding box center [630, 235] width 31 height 16
click at [624, 244] on div at bounding box center [630, 252] width 31 height 16
click at [651, 261] on div at bounding box center [677, 269] width 63 height 16
click at [648, 246] on div at bounding box center [677, 252] width 63 height 16
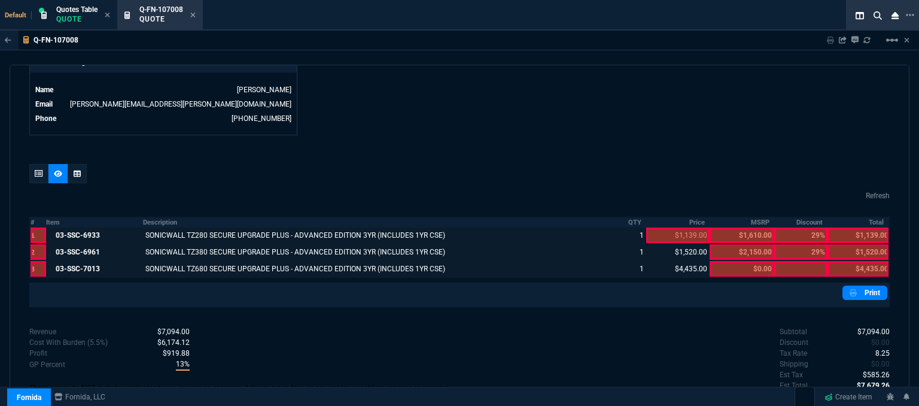
click at [648, 227] on div at bounding box center [677, 235] width 63 height 16
click at [842, 261] on div at bounding box center [857, 269] width 61 height 16
click at [845, 244] on div at bounding box center [857, 252] width 61 height 16
click at [843, 227] on div at bounding box center [857, 235] width 61 height 16
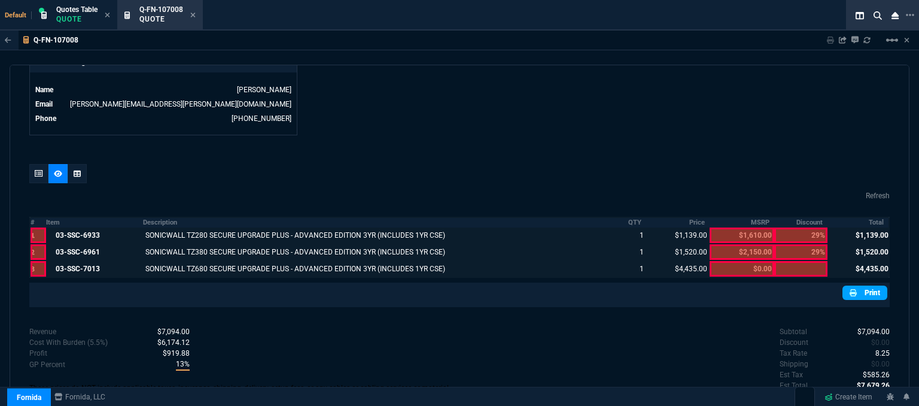
click at [852, 287] on nx-icon at bounding box center [854, 292] width 10 height 11
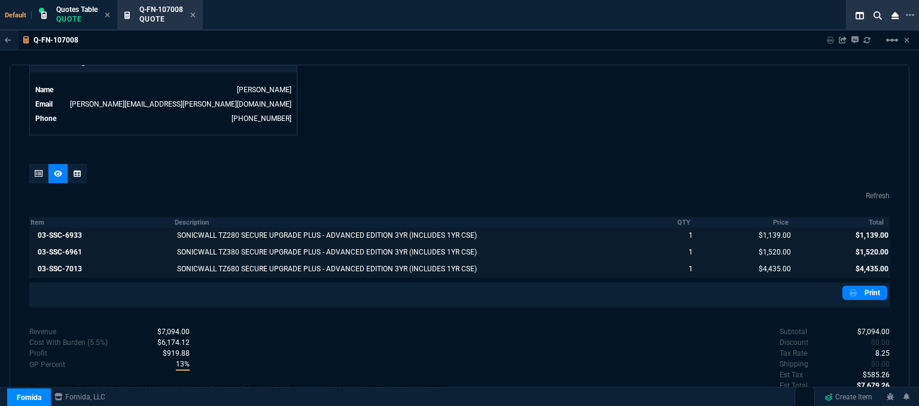
scroll to position [629, 0]
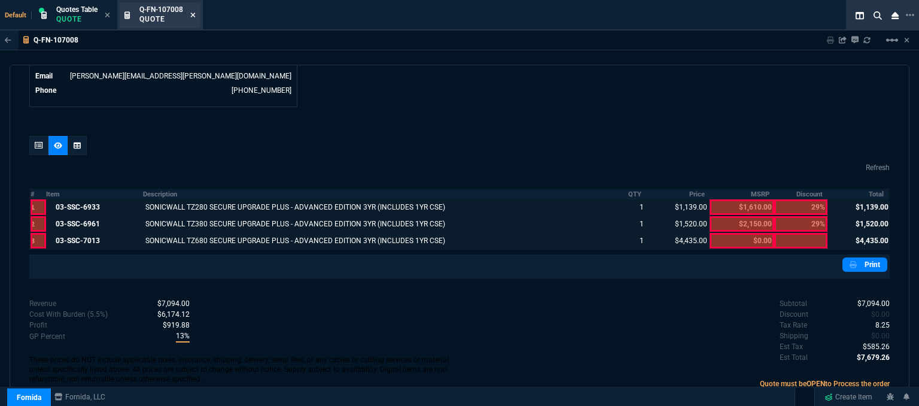
click at [194, 13] on icon at bounding box center [192, 14] width 5 height 7
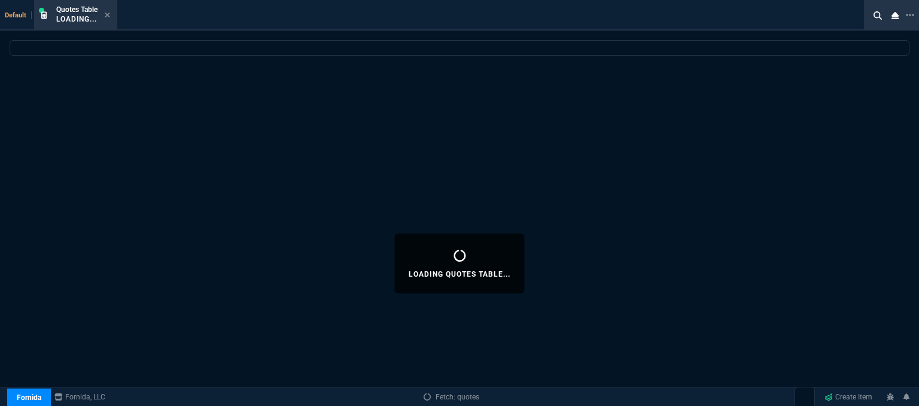
select select
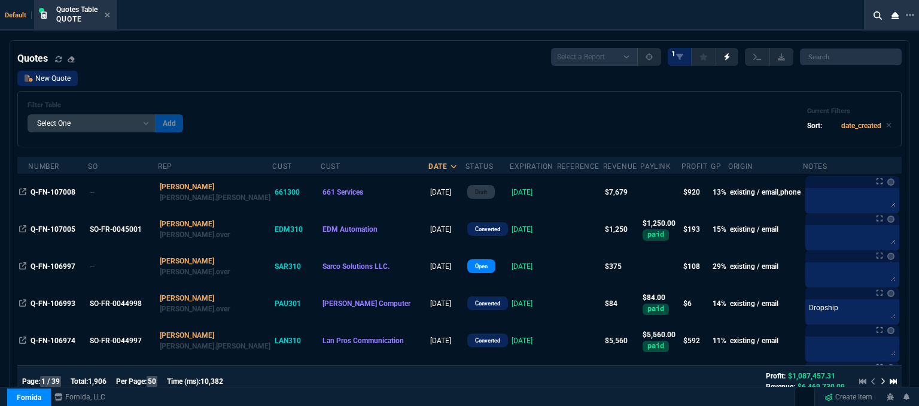
click at [53, 85] on link "New Quote" at bounding box center [47, 79] width 60 height 16
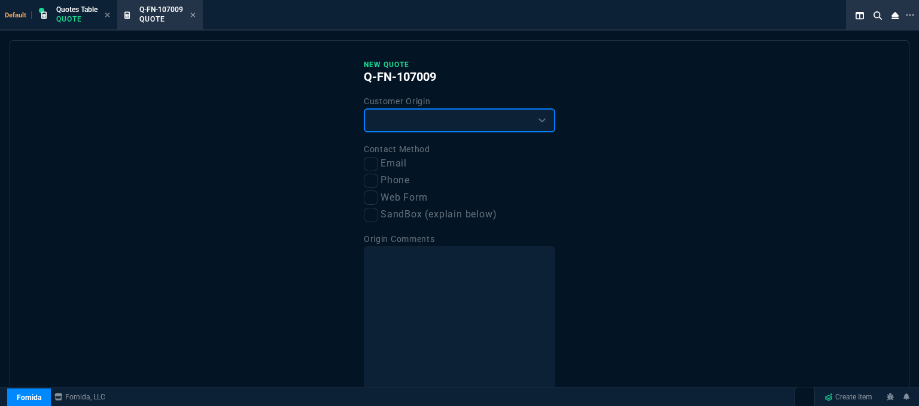
click at [447, 118] on select "Existing Customer Amazon Lead (first order) Website Lead (first order) Called (…" at bounding box center [459, 120] width 191 height 24
select select "existing"
click at [364, 108] on select "Existing Customer Amazon Lead (first order) Website Lead (first order) Called (…" at bounding box center [459, 120] width 191 height 24
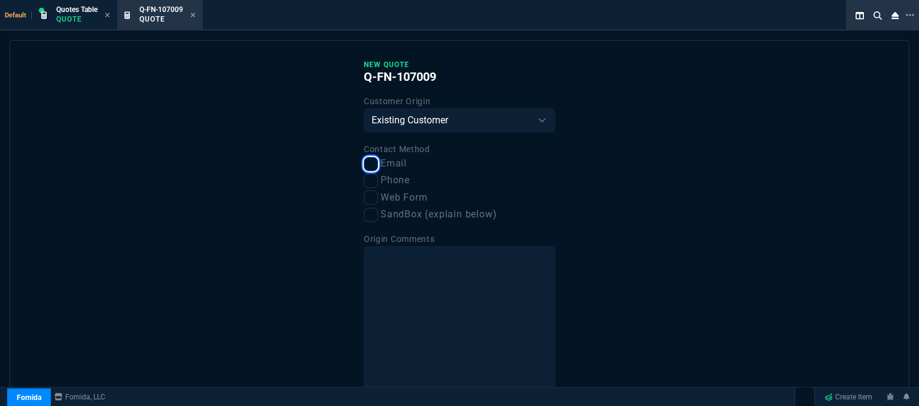
click at [366, 165] on input "Email" at bounding box center [371, 164] width 14 height 14
checkbox input "true"
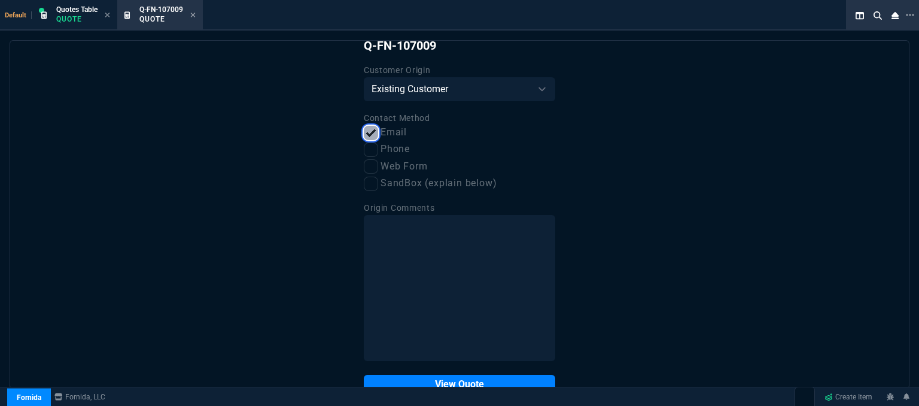
scroll to position [60, 0]
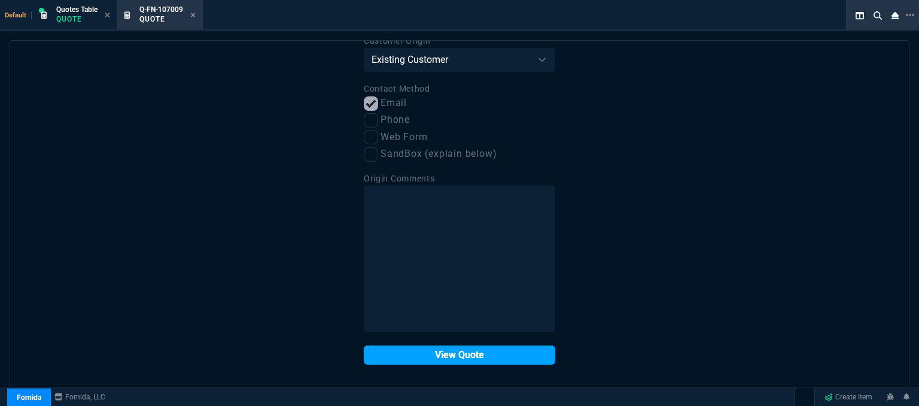
click at [409, 360] on button "View Quote" at bounding box center [459, 354] width 191 height 19
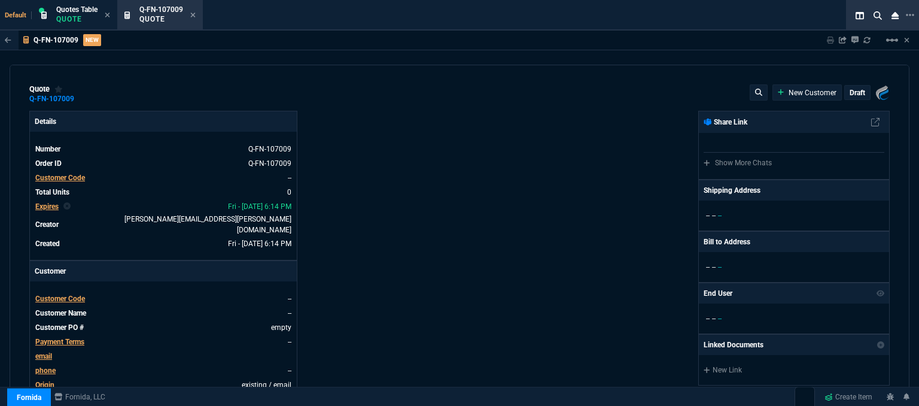
click at [67, 294] on span "Customer Code" at bounding box center [60, 298] width 50 height 8
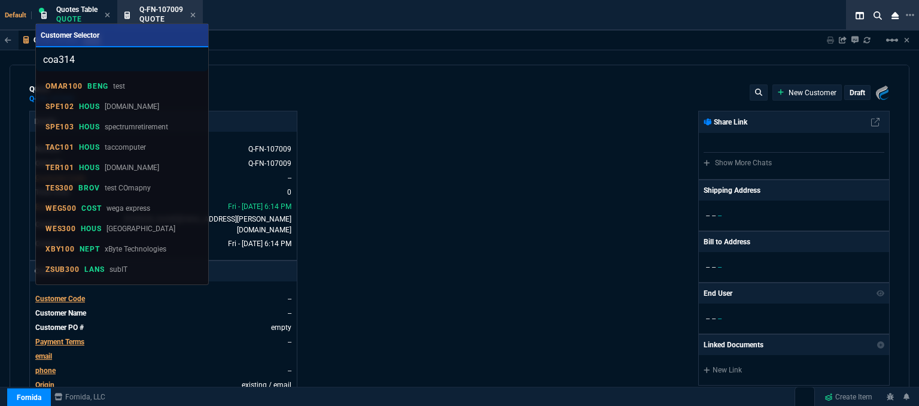
type input "coa314"
click at [111, 270] on p "subIT" at bounding box center [118, 269] width 18 height 11
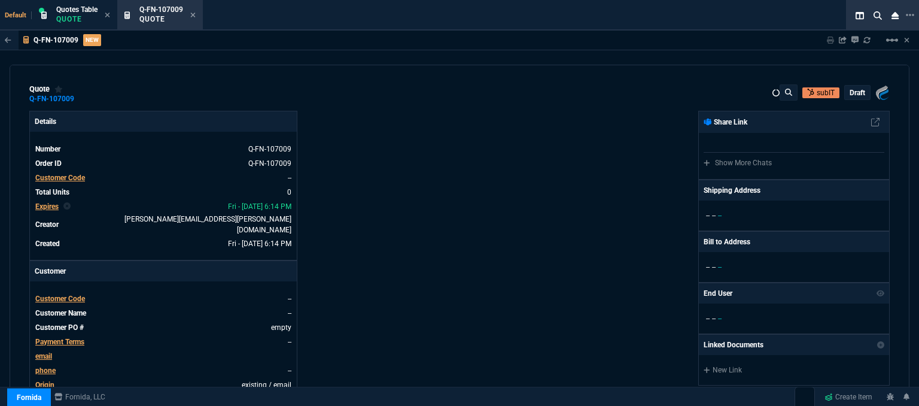
click at [67, 292] on nx-fornida-erp-document "Q-FN-107009 NEW Sharing Q-FN-107009 Link Dev Link Share on Teams linear_scale q…" at bounding box center [459, 249] width 919 height 436
click at [67, 290] on nx-fornida-erp-document "Q-FN-107009 NEW Sharing Q-FN-107009 Link Dev Link Share on Teams linear_scale q…" at bounding box center [459, 249] width 919 height 436
click at [412, 205] on nx-fornida-erp-document "Q-FN-107009 NEW Sharing Q-FN-107009 Link Dev Link Share on Teams linear_scale q…" at bounding box center [459, 249] width 919 height 436
click at [72, 283] on nx-fornida-erp-document "Q-FN-107009 NEW Sharing Q-FN-107009 Link Dev Link Share on Teams linear_scale q…" at bounding box center [459, 249] width 919 height 436
click at [191, 11] on nx-icon at bounding box center [192, 16] width 5 height 10
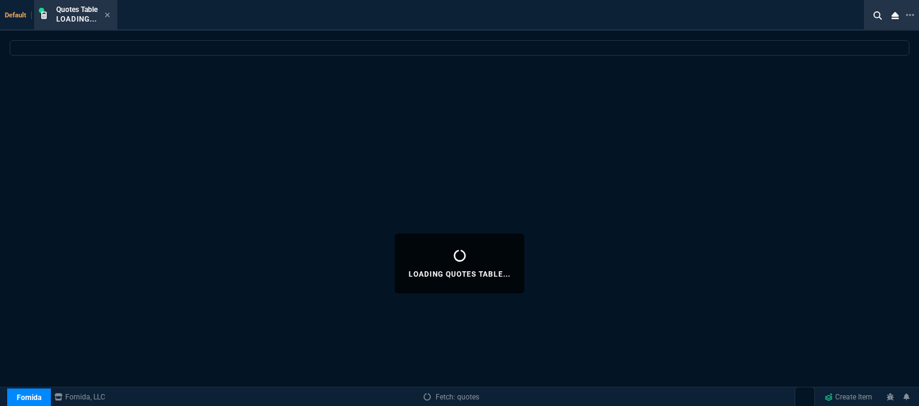
click at [194, 16] on div "Default Quotes Table Loading..." at bounding box center [435, 15] width 871 height 31
select select
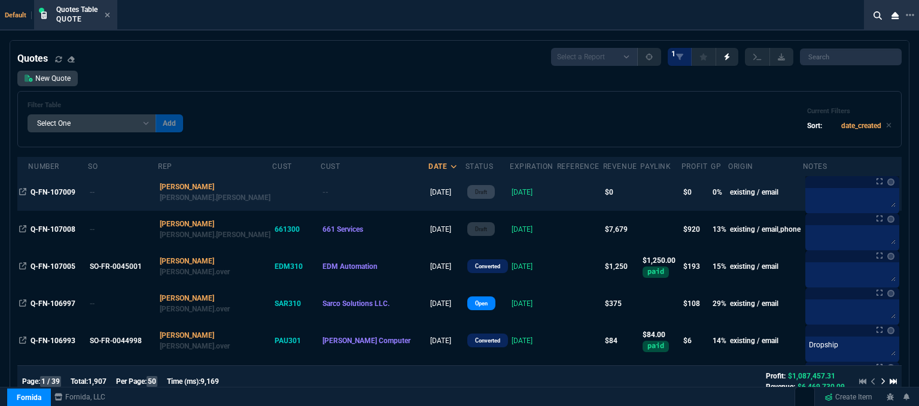
click at [557, 199] on td at bounding box center [580, 191] width 46 height 37
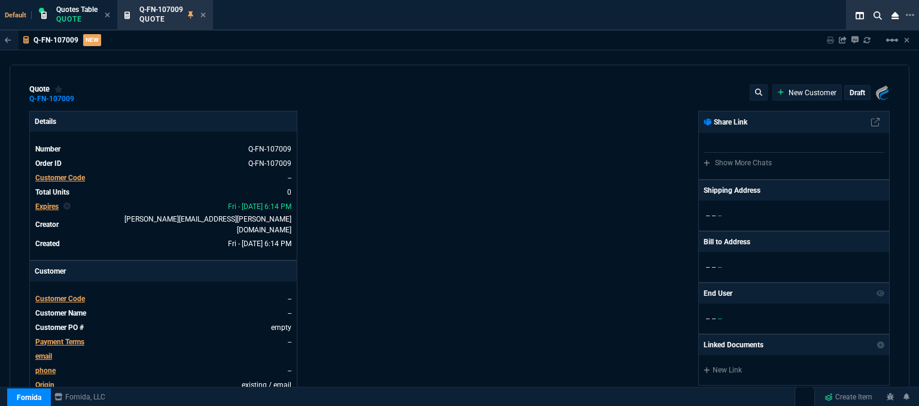
click at [66, 294] on span "Customer Code" at bounding box center [60, 298] width 50 height 8
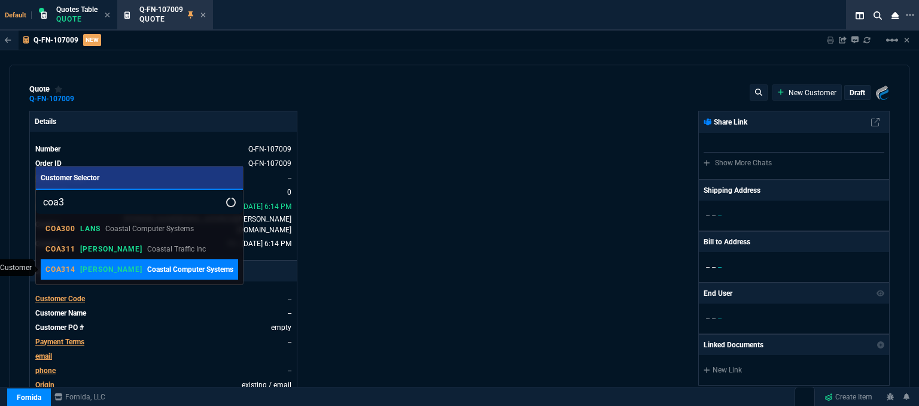
type input "coa3"
click at [120, 275] on link "COA314 [PERSON_NAME] Coastal Computer Systems" at bounding box center [139, 269] width 197 height 20
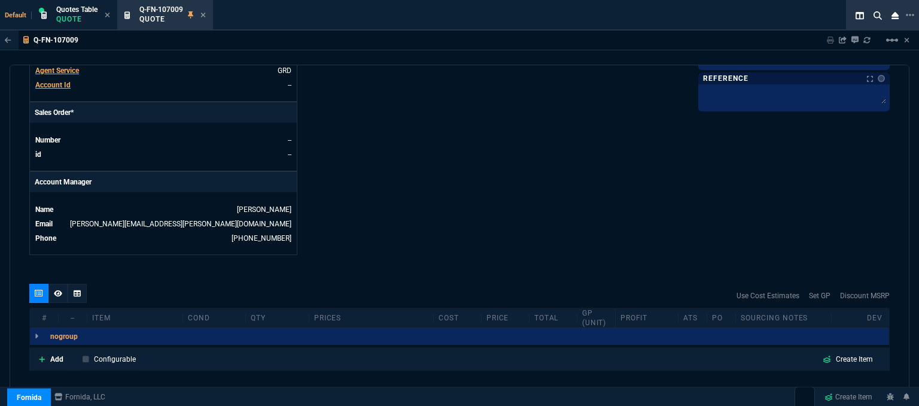
scroll to position [573, 0]
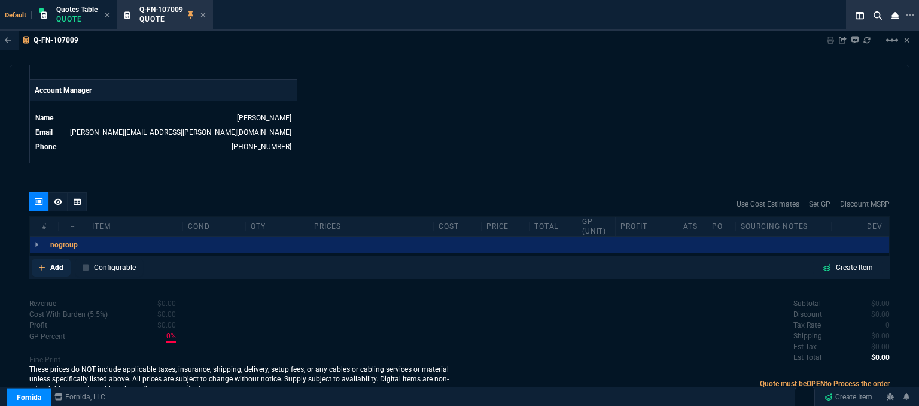
click at [47, 258] on link "Add" at bounding box center [51, 267] width 39 height 18
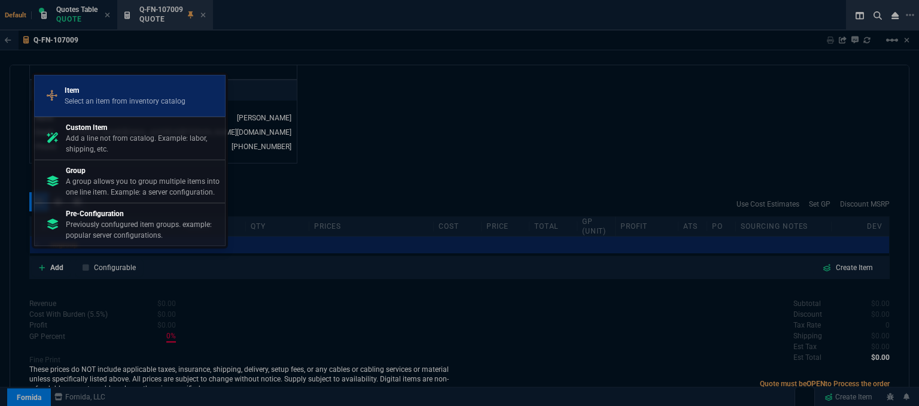
click at [93, 113] on link "Item Select an item from inventory catalog" at bounding box center [129, 96] width 191 height 42
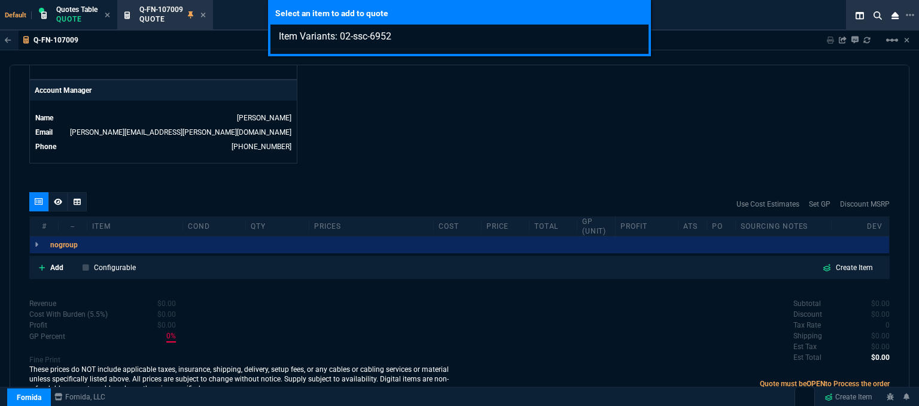
type input "Item Variants: 02-ssc-6952"
click at [289, 187] on div "Select an item to add to quote Item Variants: 02-ssc-6952" at bounding box center [459, 203] width 919 height 406
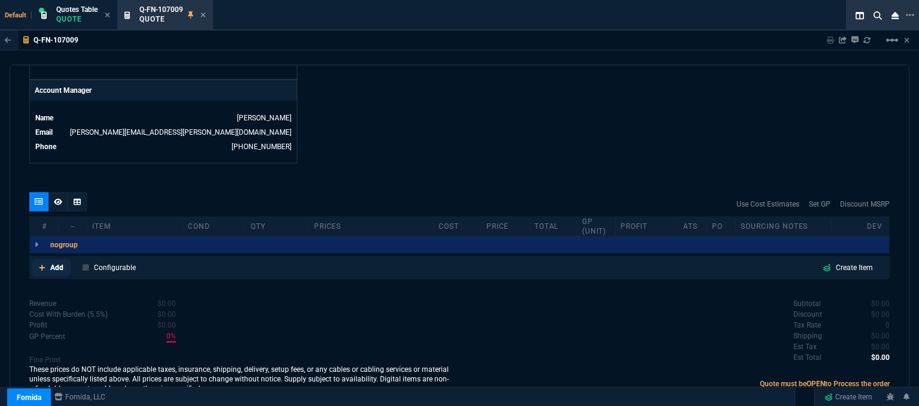
click at [45, 258] on link "Add" at bounding box center [51, 267] width 39 height 18
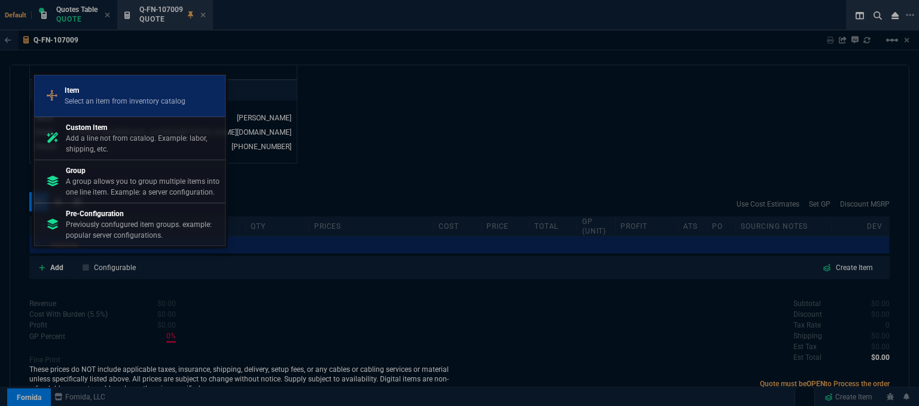
click at [129, 101] on p "Select an item from inventory catalog" at bounding box center [125, 101] width 121 height 11
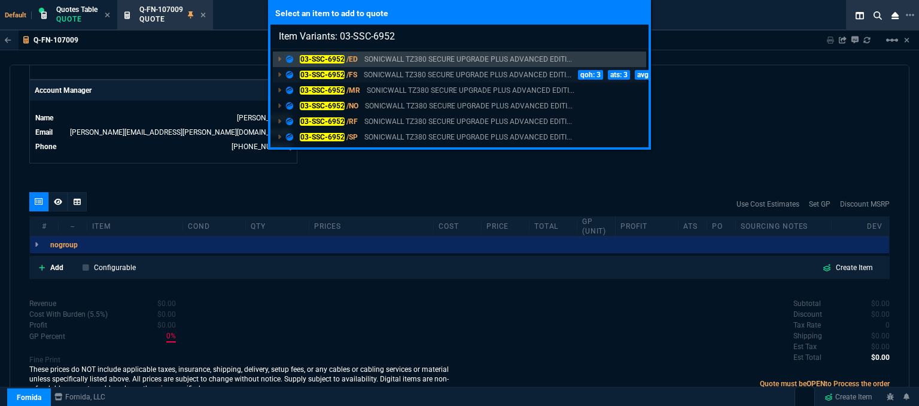
type input "Item Variants: 03-SSC-6952"
click at [443, 71] on p "SONICWALL TZ380 SECURE UPGRADE PLUS ADVANCED EDITI..." at bounding box center [468, 74] width 208 height 11
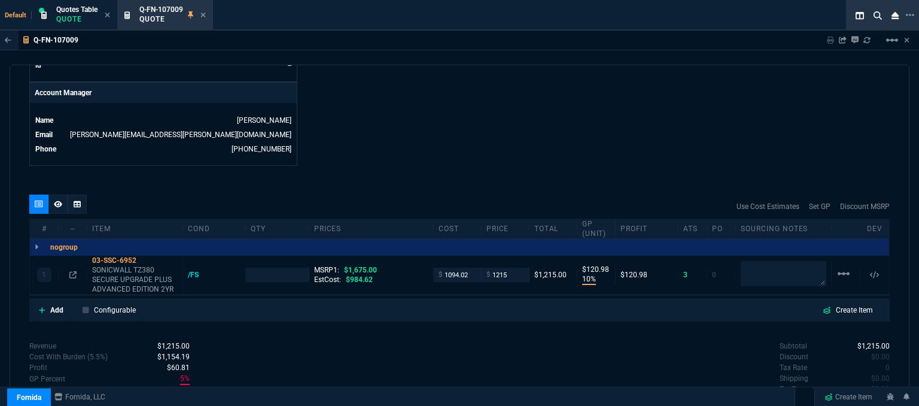
type input "10"
type input "121"
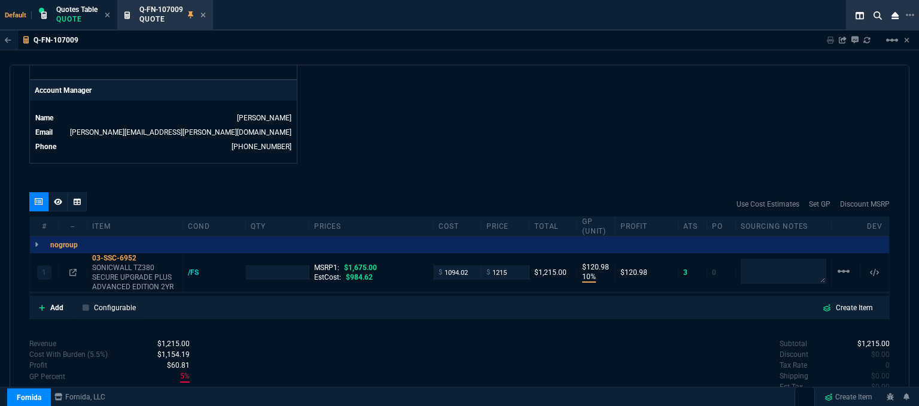
type input "27"
click at [471, 265] on input "1094.02" at bounding box center [457, 272] width 38 height 14
type input "984"
type input "1"
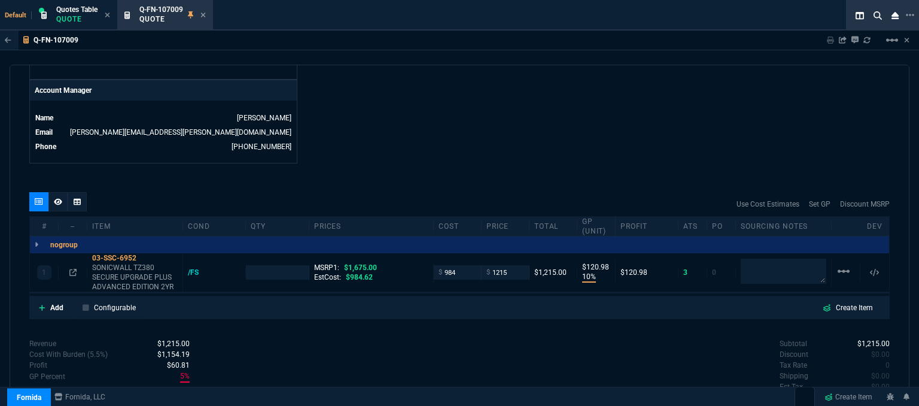
type input "984"
type input "19"
type input "231"
click at [71, 269] on icon at bounding box center [72, 272] width 7 height 7
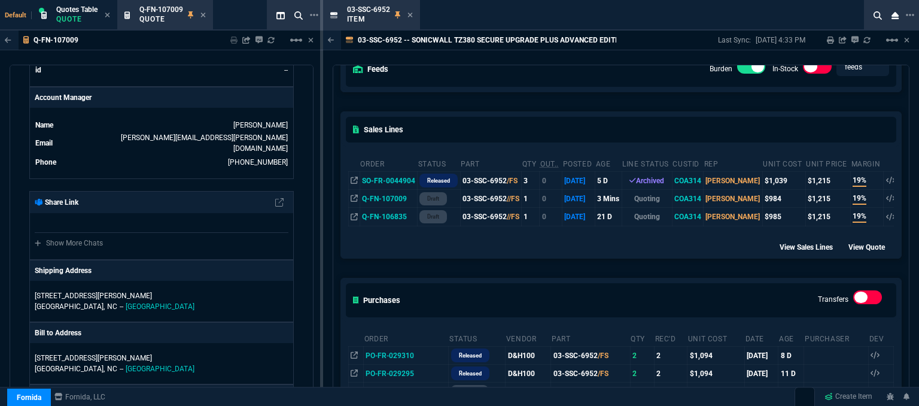
scroll to position [179, 0]
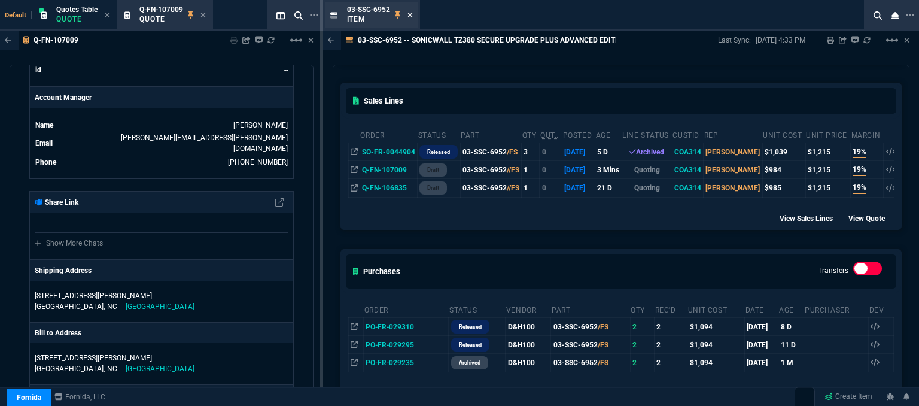
click at [408, 14] on icon at bounding box center [409, 14] width 5 height 7
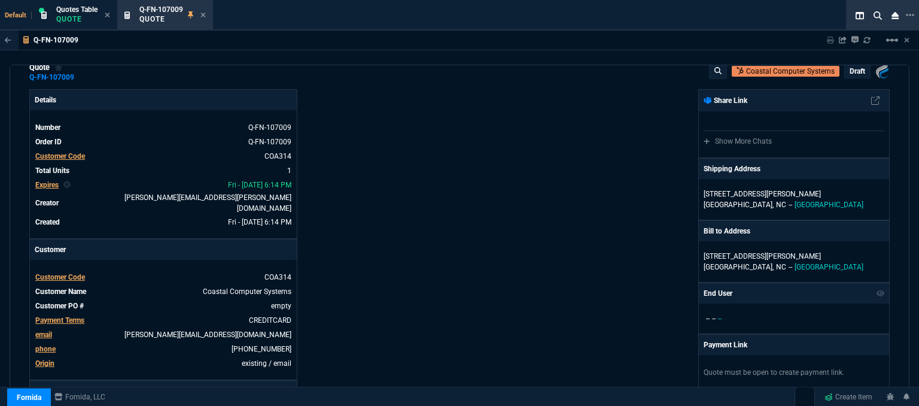
scroll to position [0, 0]
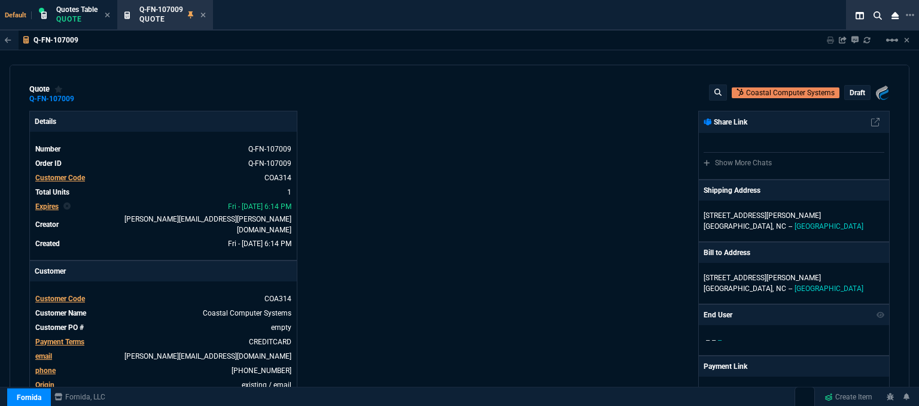
click at [850, 91] on p "draft" at bounding box center [857, 93] width 16 height 10
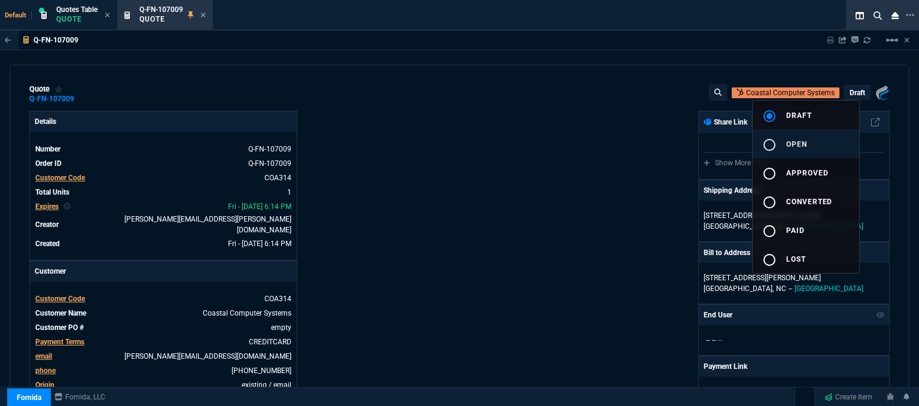
click at [794, 142] on span "open" at bounding box center [796, 144] width 21 height 8
click at [554, 154] on div at bounding box center [459, 203] width 919 height 406
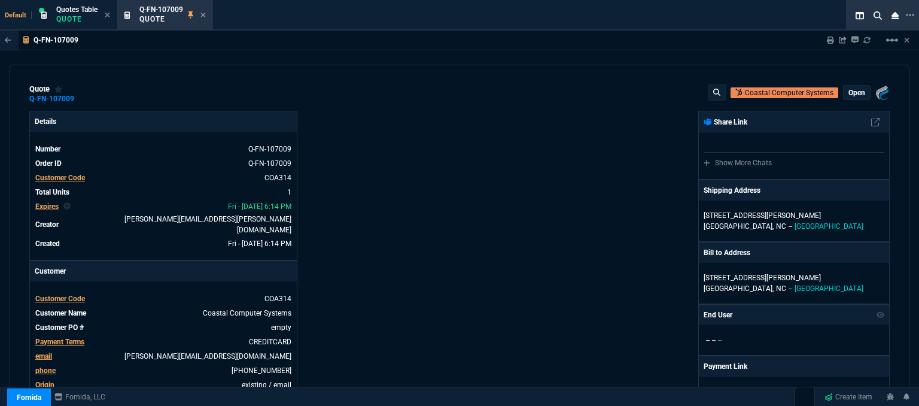
type input "19"
type input "231"
type input "1675"
type input "27"
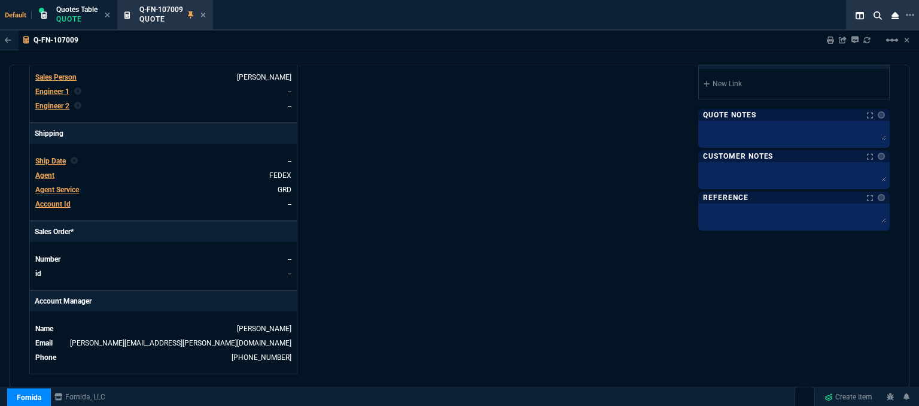
scroll to position [299, 0]
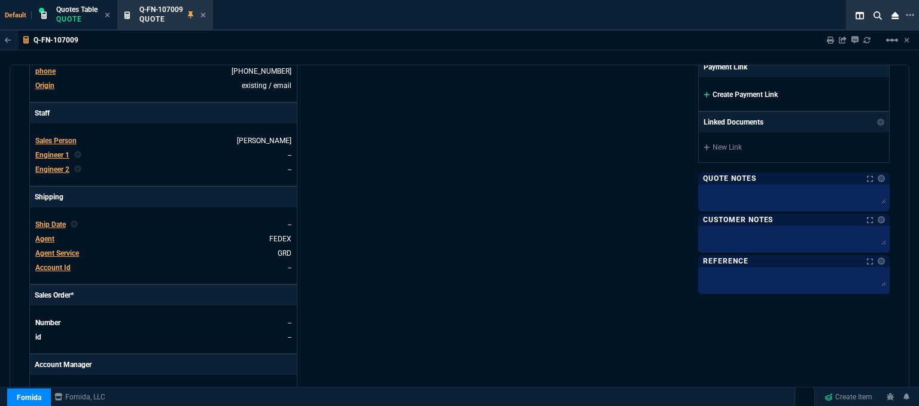
click at [703, 94] on icon at bounding box center [706, 95] width 6 height 6
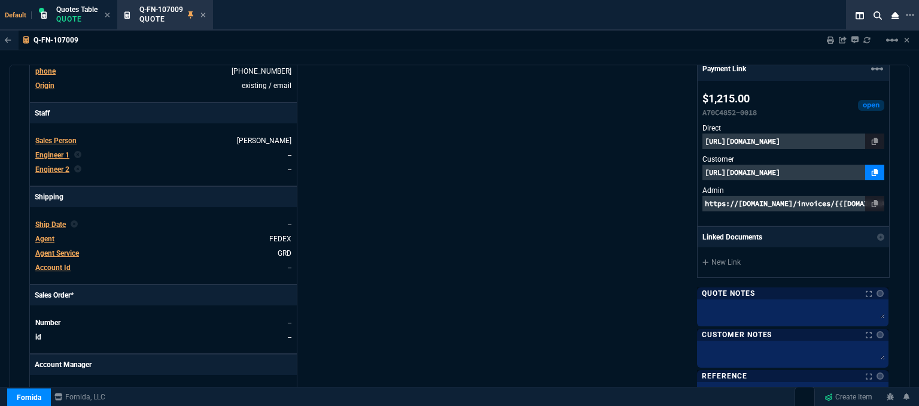
click at [865, 170] on link at bounding box center [874, 172] width 19 height 16
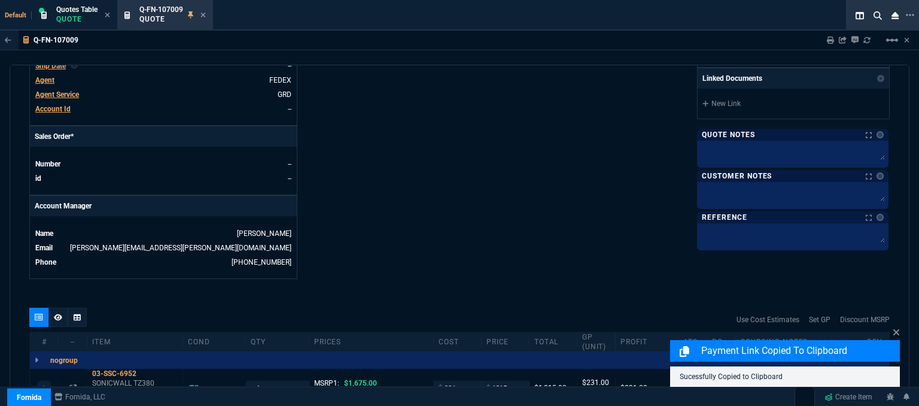
scroll to position [610, 0]
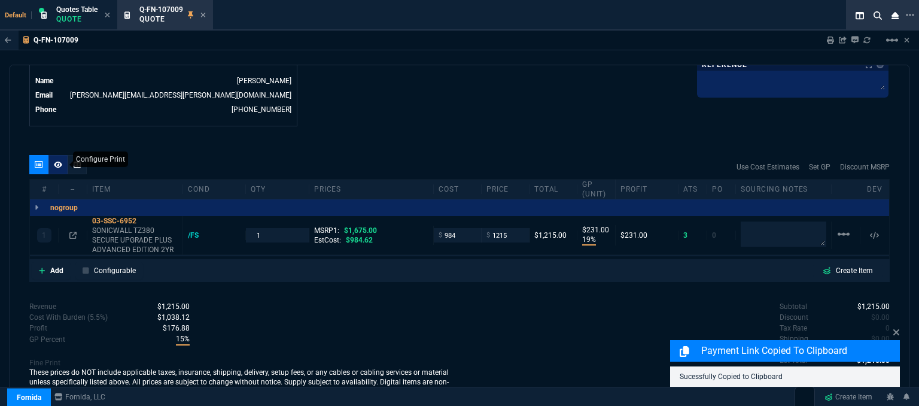
click at [56, 161] on icon at bounding box center [58, 164] width 8 height 7
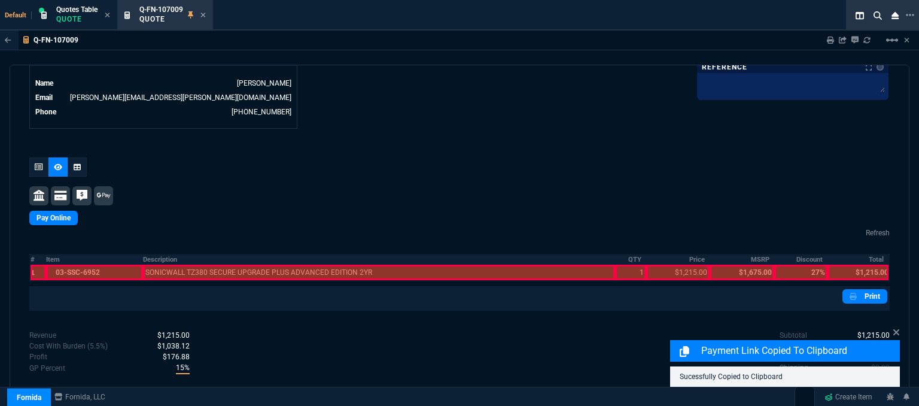
click at [116, 264] on div at bounding box center [94, 272] width 96 height 16
click at [205, 264] on div at bounding box center [379, 272] width 472 height 16
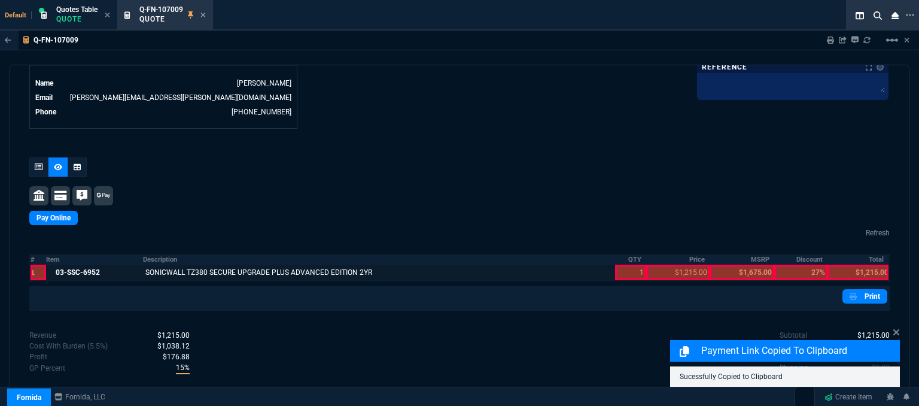
click at [617, 264] on div at bounding box center [630, 272] width 31 height 16
click at [665, 267] on div at bounding box center [677, 272] width 63 height 16
click at [868, 264] on div at bounding box center [857, 272] width 61 height 16
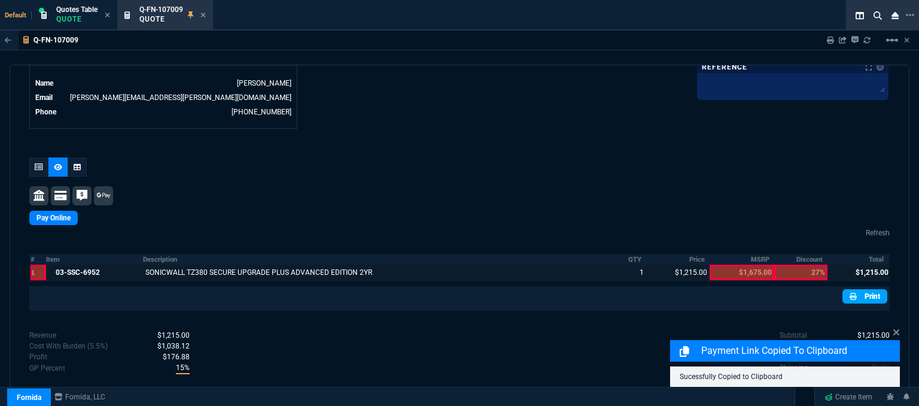
click at [854, 289] on link "Print" at bounding box center [864, 296] width 45 height 14
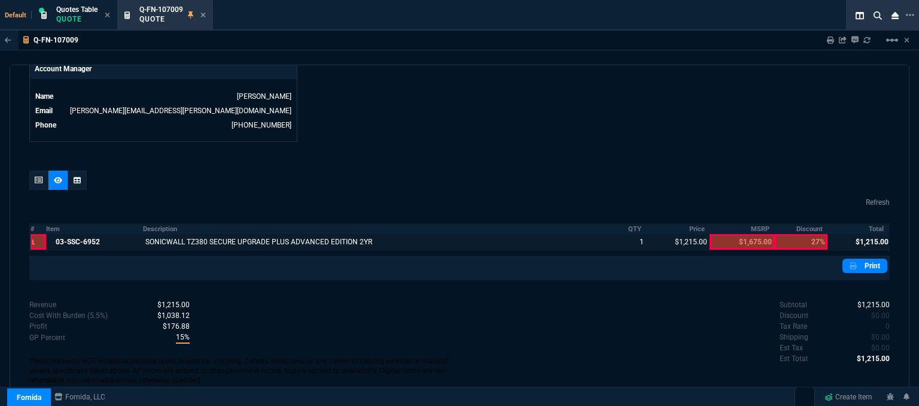
scroll to position [584, 0]
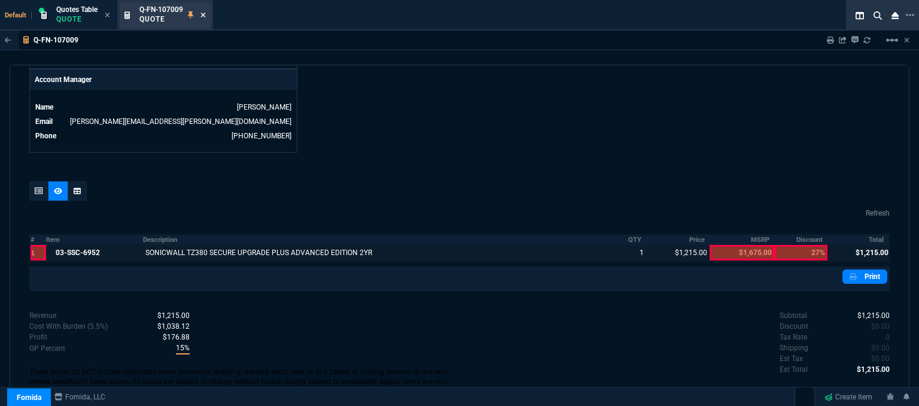
click at [205, 17] on icon at bounding box center [202, 14] width 5 height 7
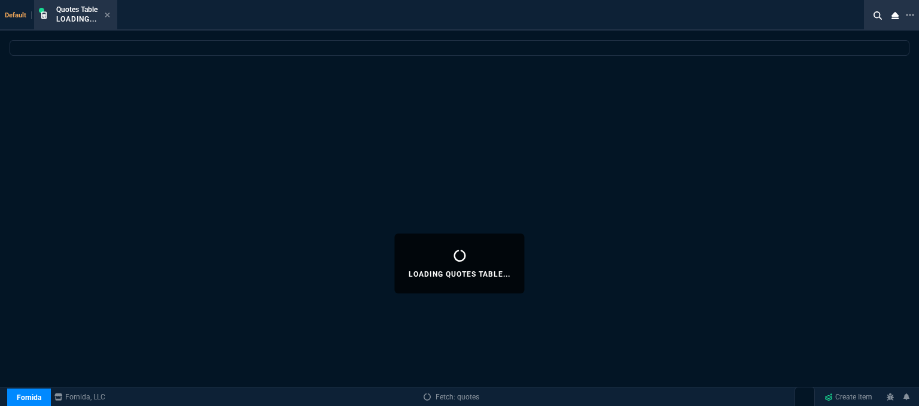
select select
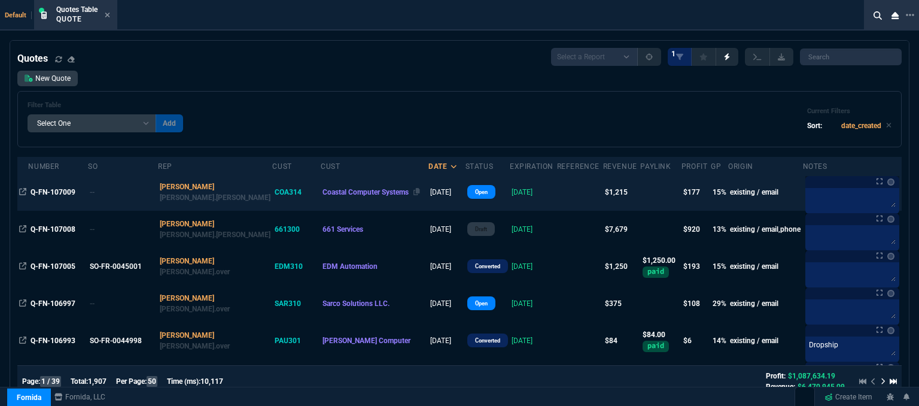
click at [376, 194] on div "Coastal Computer Systems" at bounding box center [374, 192] width 104 height 11
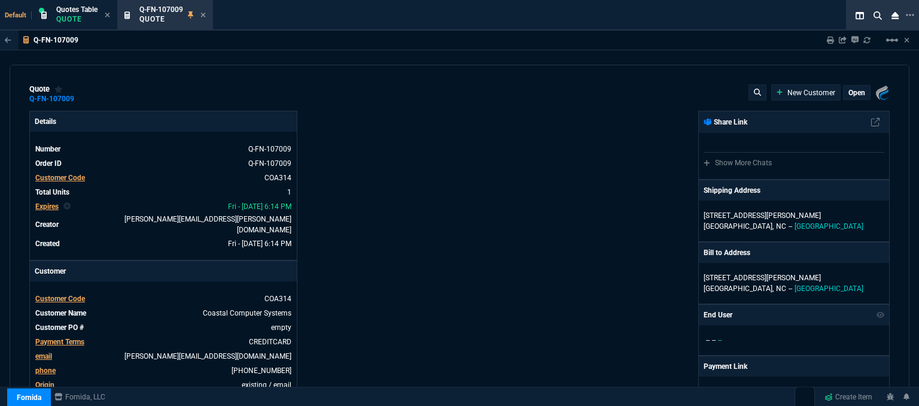
type input "19"
type input "231"
type input "1675"
type input "27"
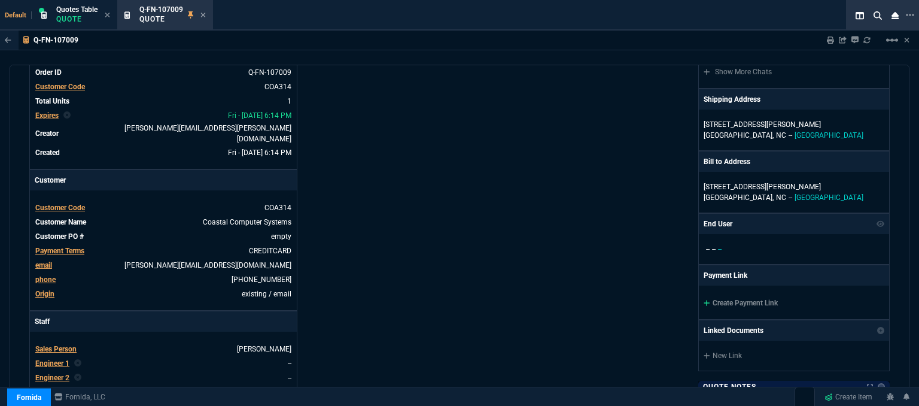
scroll to position [179, 0]
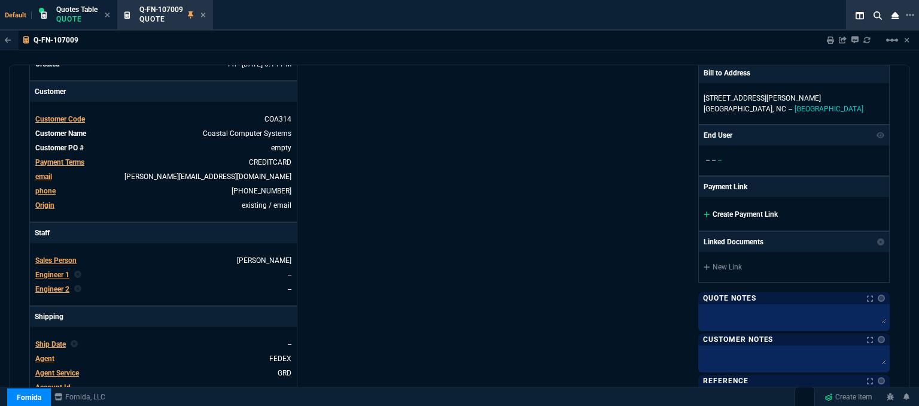
click at [703, 211] on icon at bounding box center [706, 214] width 6 height 6
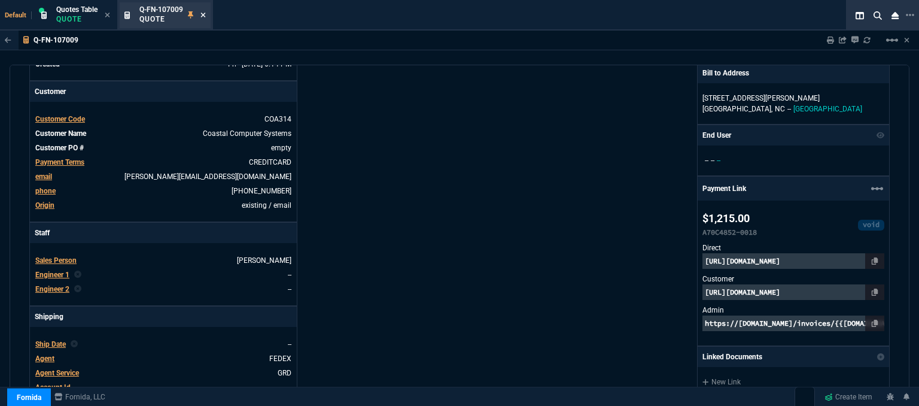
click at [206, 12] on icon at bounding box center [202, 14] width 5 height 7
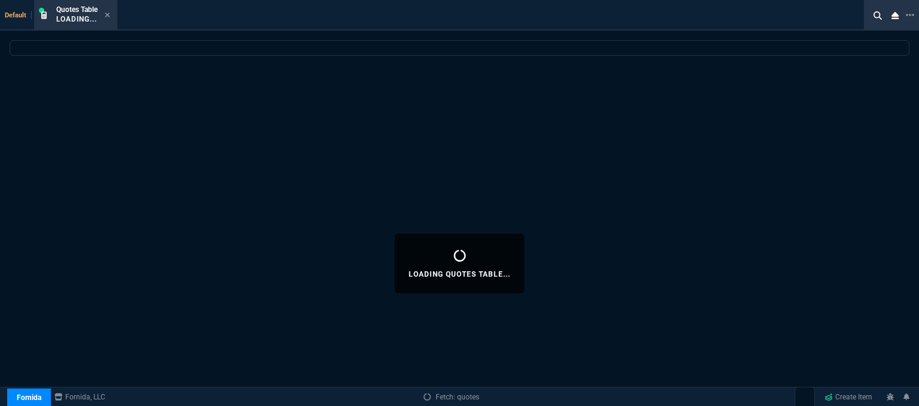
select select
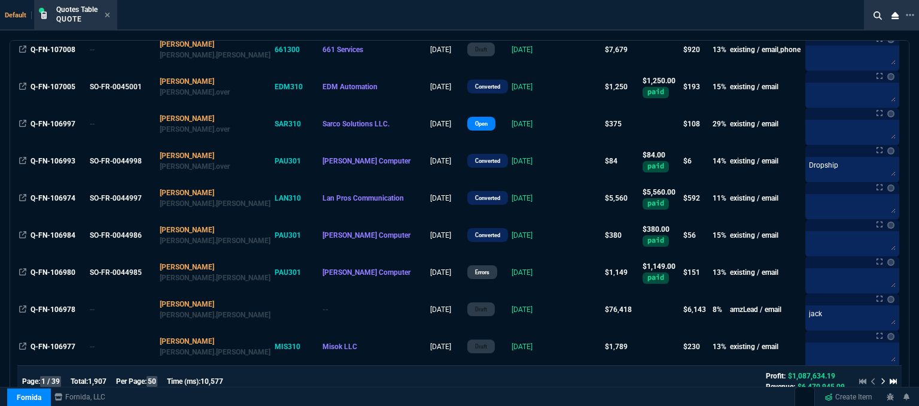
scroll to position [0, 0]
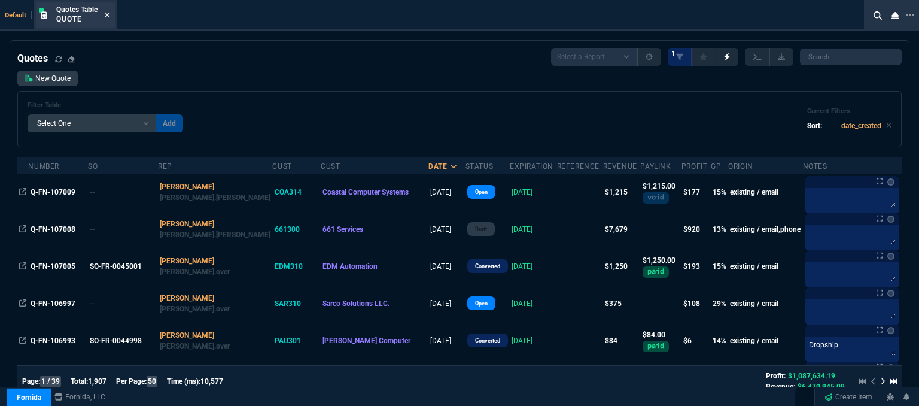
click at [107, 14] on icon at bounding box center [107, 14] width 5 height 7
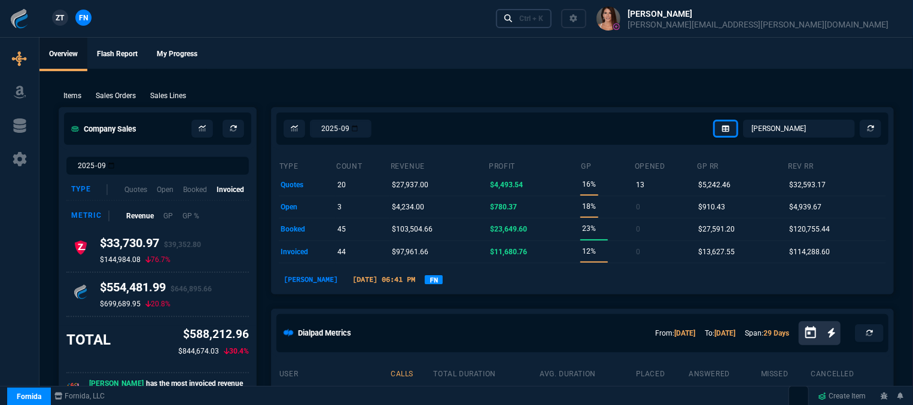
click at [543, 20] on div "Ctrl + K" at bounding box center [531, 19] width 24 height 10
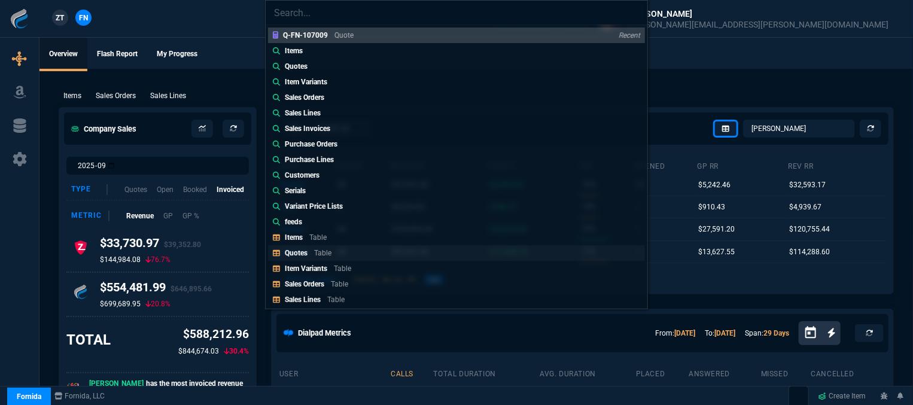
click at [301, 254] on p "Quotes" at bounding box center [296, 253] width 23 height 8
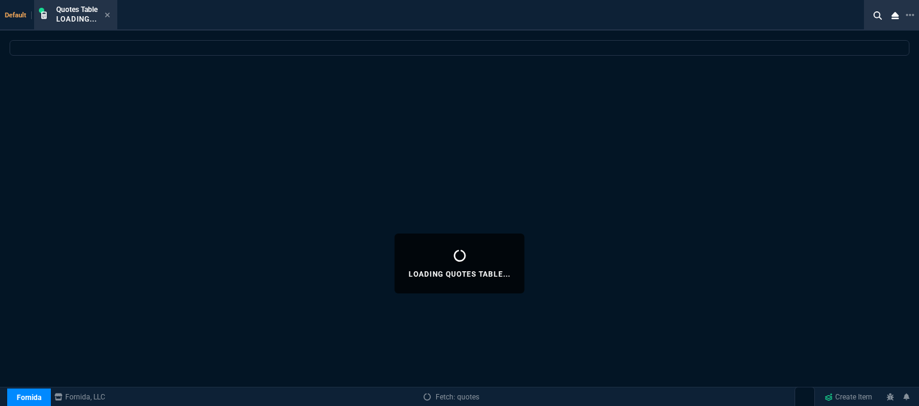
select select
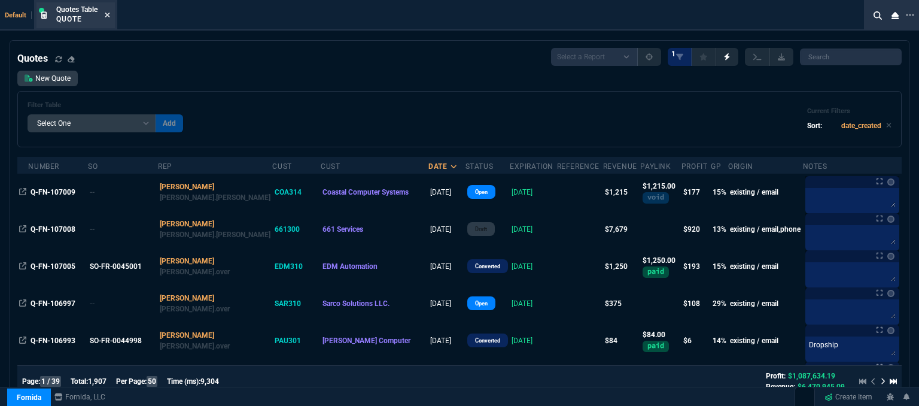
click at [108, 17] on icon at bounding box center [107, 14] width 5 height 7
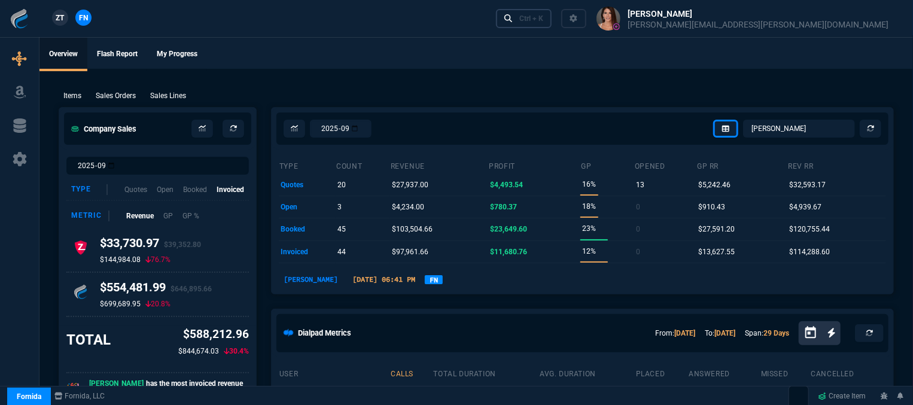
click at [552, 23] on link "Ctrl + K" at bounding box center [524, 18] width 56 height 19
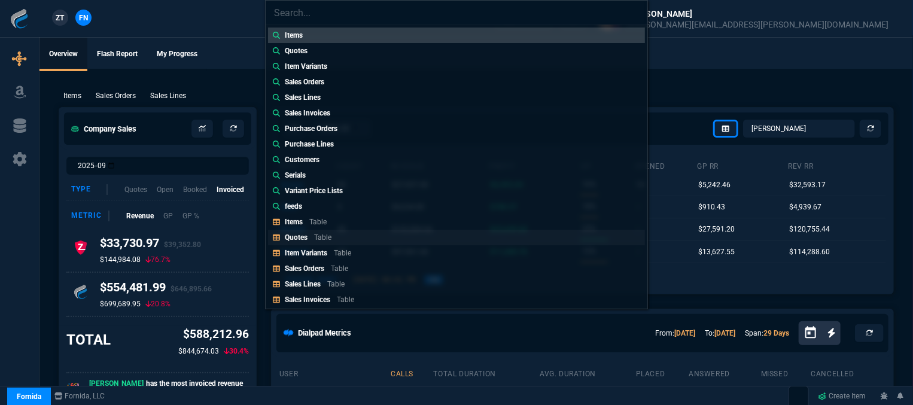
click at [300, 239] on p "Quotes" at bounding box center [296, 237] width 23 height 8
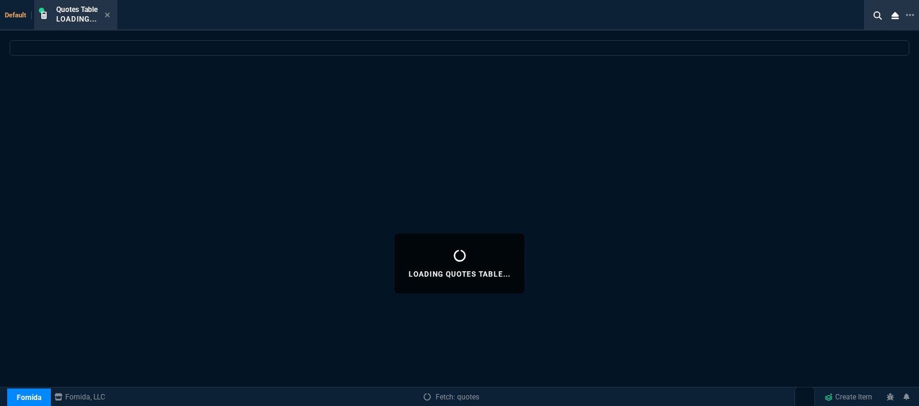
select select
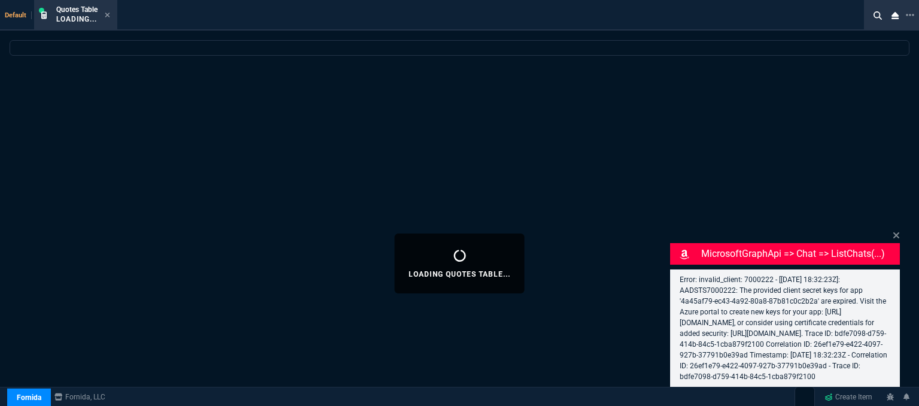
select select "12: [PERSON_NAME]"
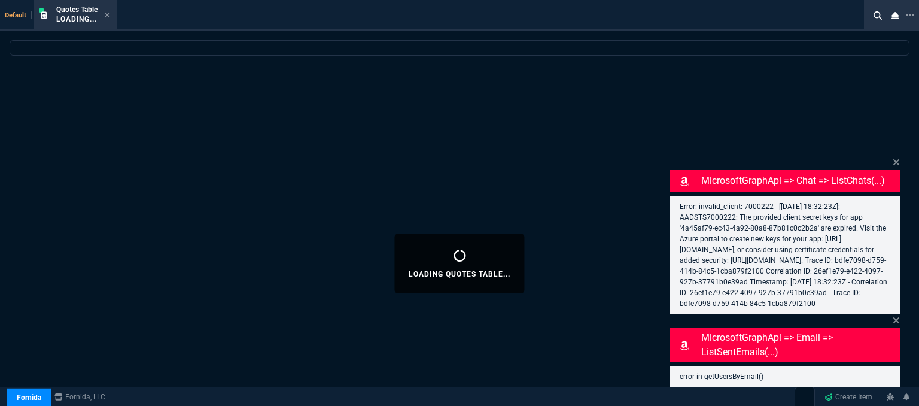
select select
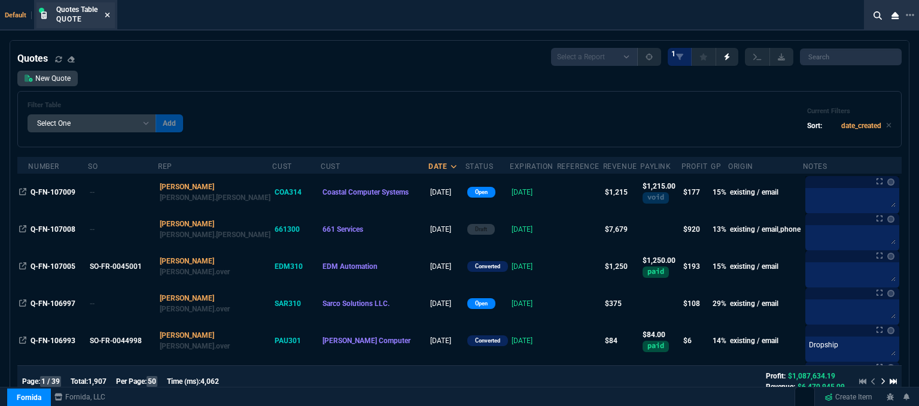
click at [109, 17] on icon at bounding box center [107, 14] width 5 height 7
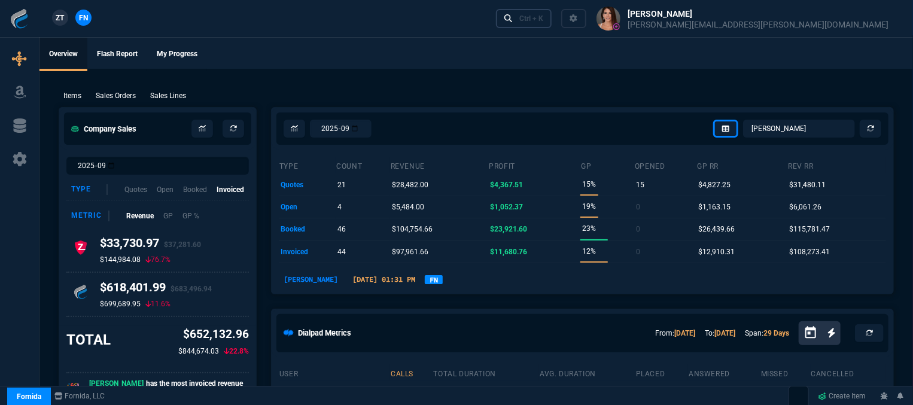
click at [543, 17] on div "Ctrl + K" at bounding box center [531, 19] width 24 height 10
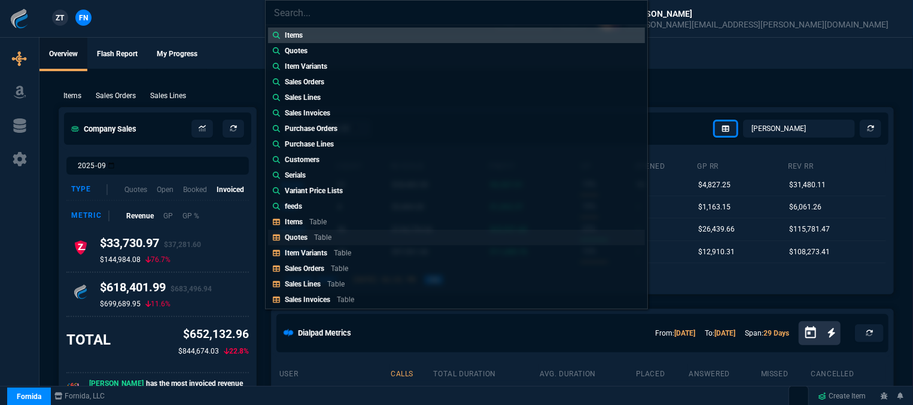
click at [359, 233] on link "Quotes Table" at bounding box center [456, 238] width 377 height 16
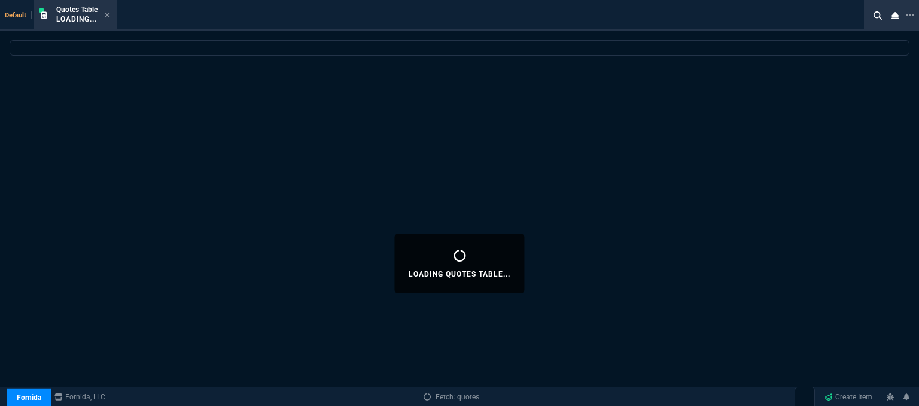
select select
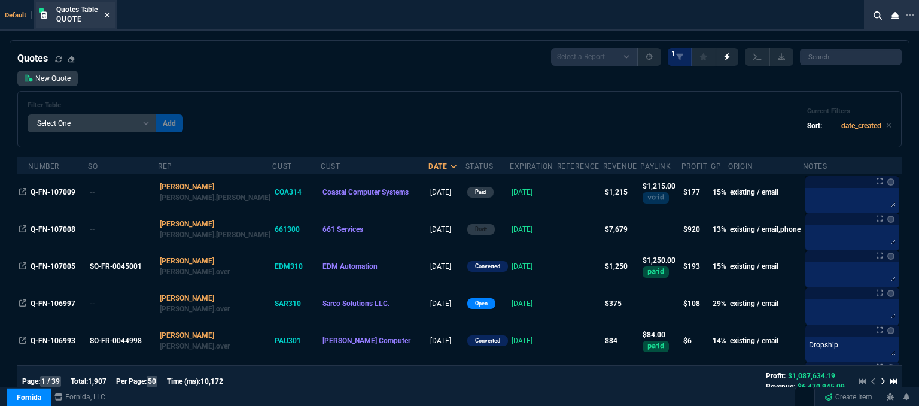
click at [106, 19] on fa-icon at bounding box center [107, 15] width 5 height 8
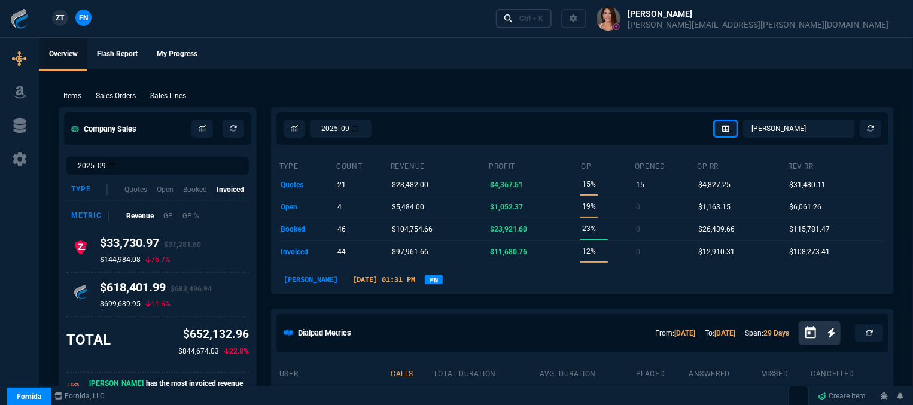
click at [552, 22] on link "Ctrl + K" at bounding box center [524, 18] width 56 height 19
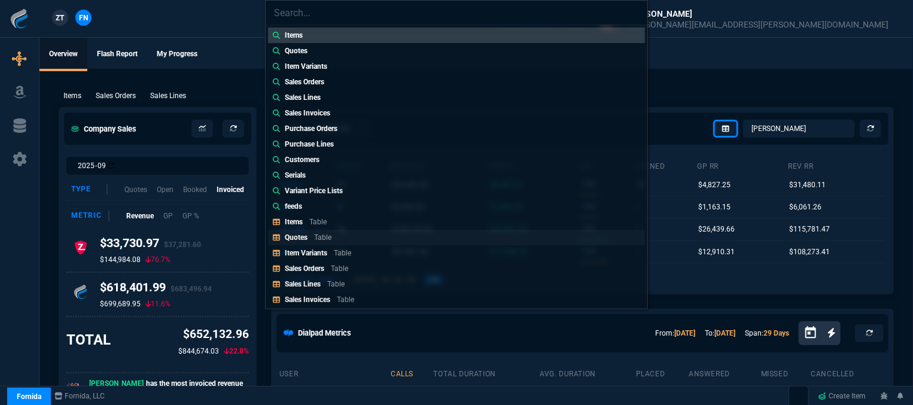
click at [345, 239] on link "Quotes Table" at bounding box center [456, 238] width 377 height 16
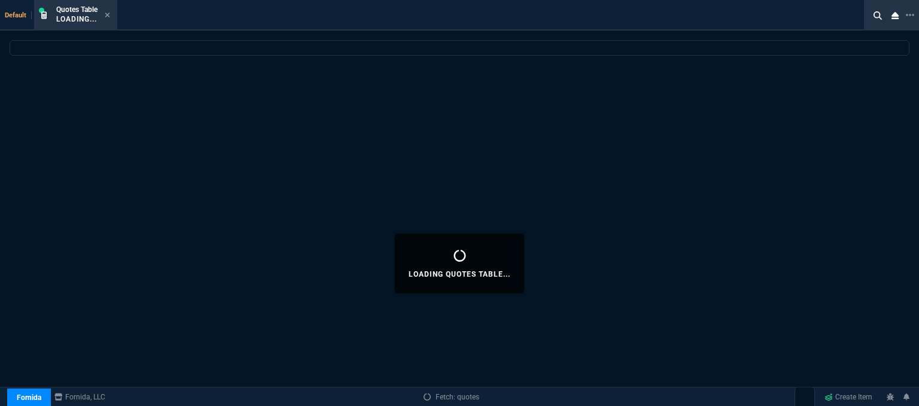
select select
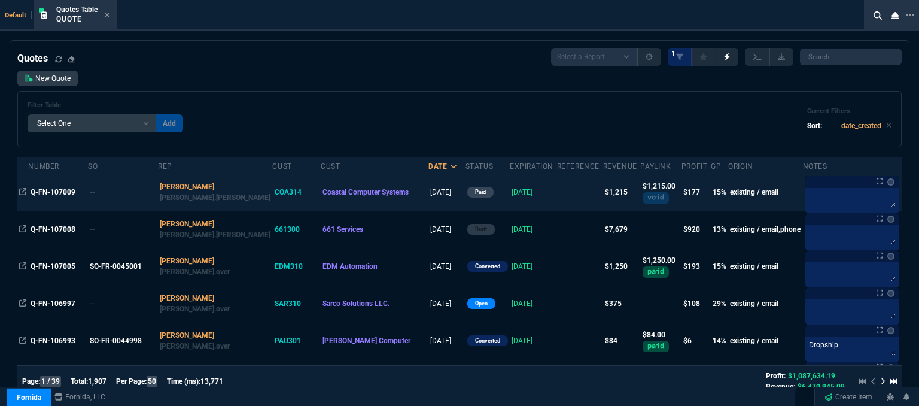
click at [557, 199] on td at bounding box center [580, 191] width 46 height 37
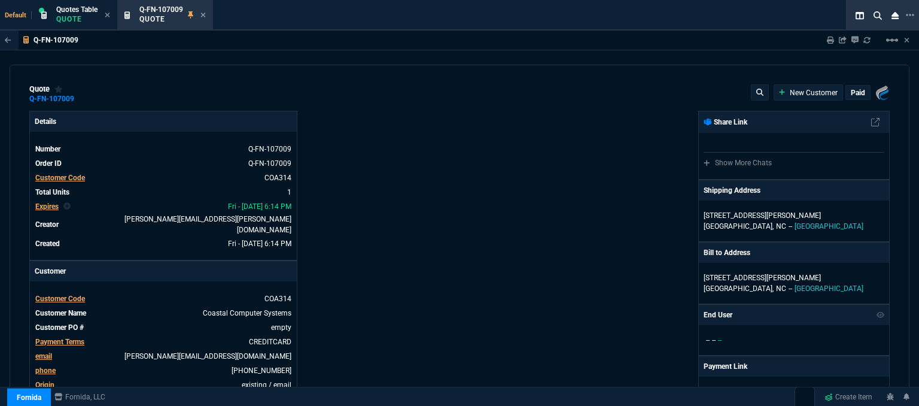
type input "19"
type input "231"
type input "1675"
type input "27"
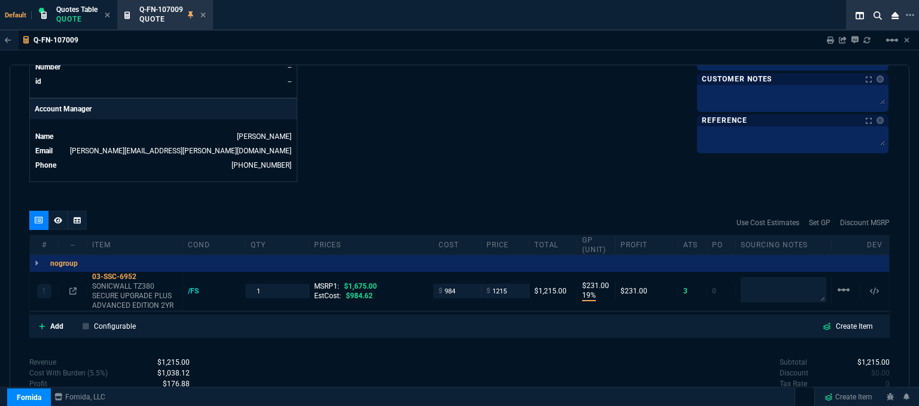
scroll to position [610, 0]
